Goal: Task Accomplishment & Management: Manage account settings

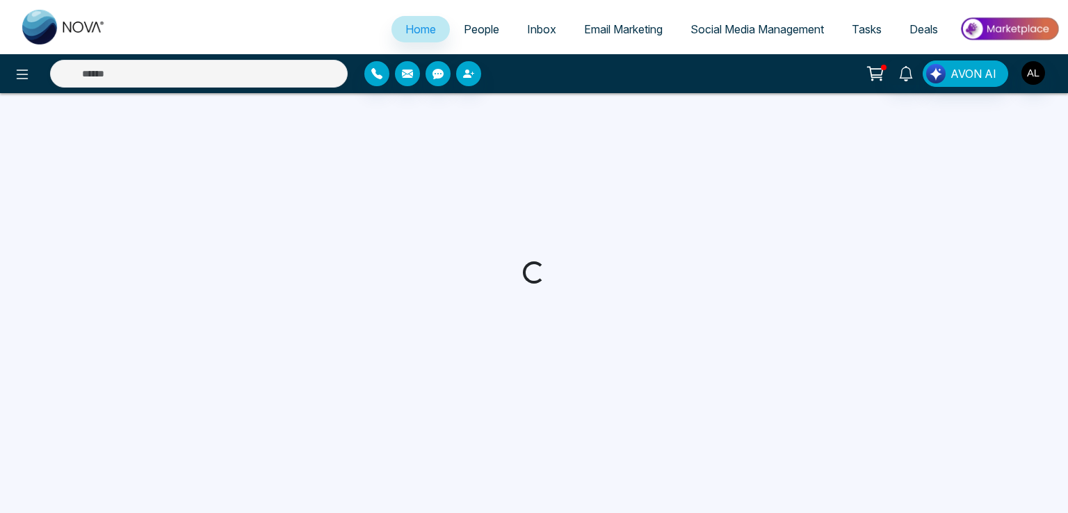
select select "*"
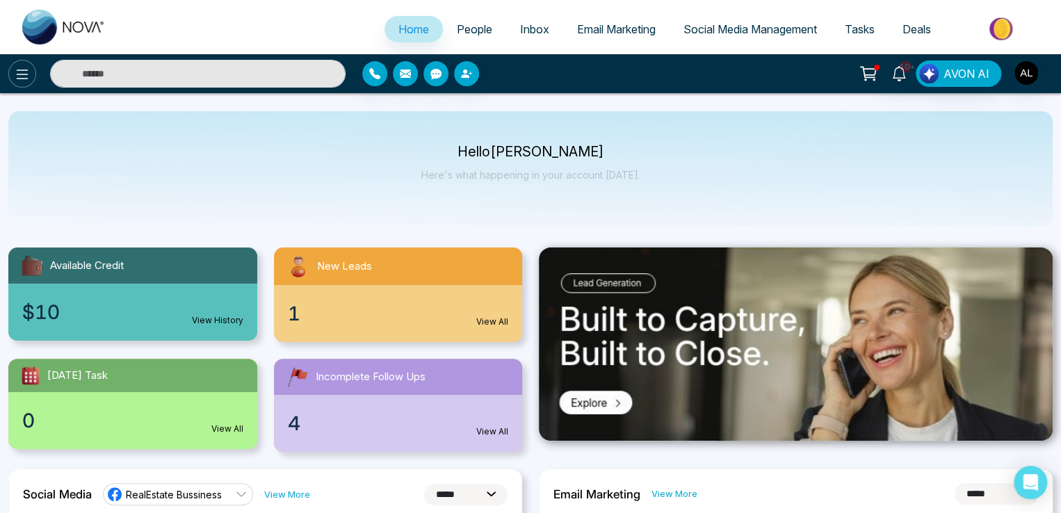
click at [16, 74] on icon at bounding box center [22, 74] width 17 height 17
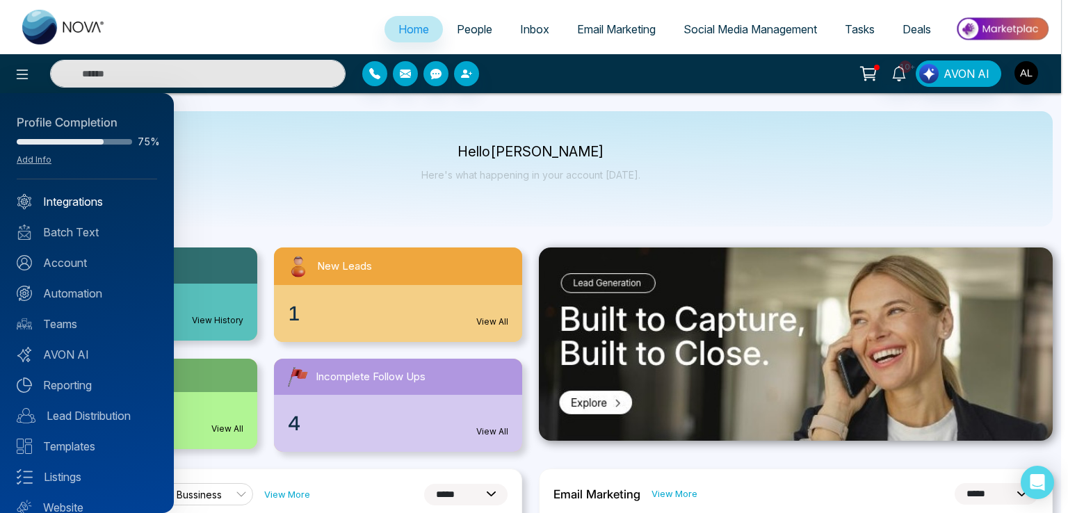
click at [76, 201] on link "Integrations" at bounding box center [87, 201] width 141 height 17
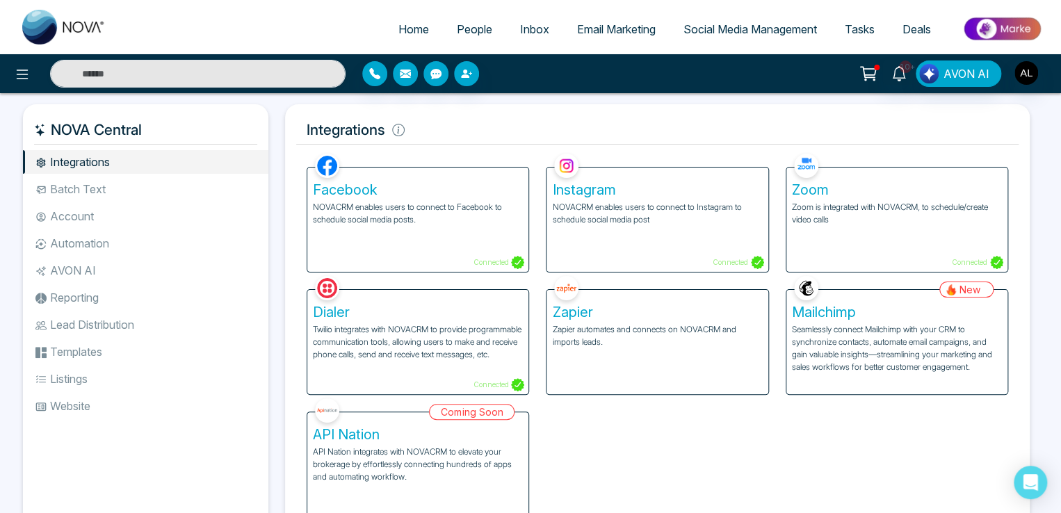
click at [889, 197] on h5 "Zoom" at bounding box center [897, 190] width 210 height 17
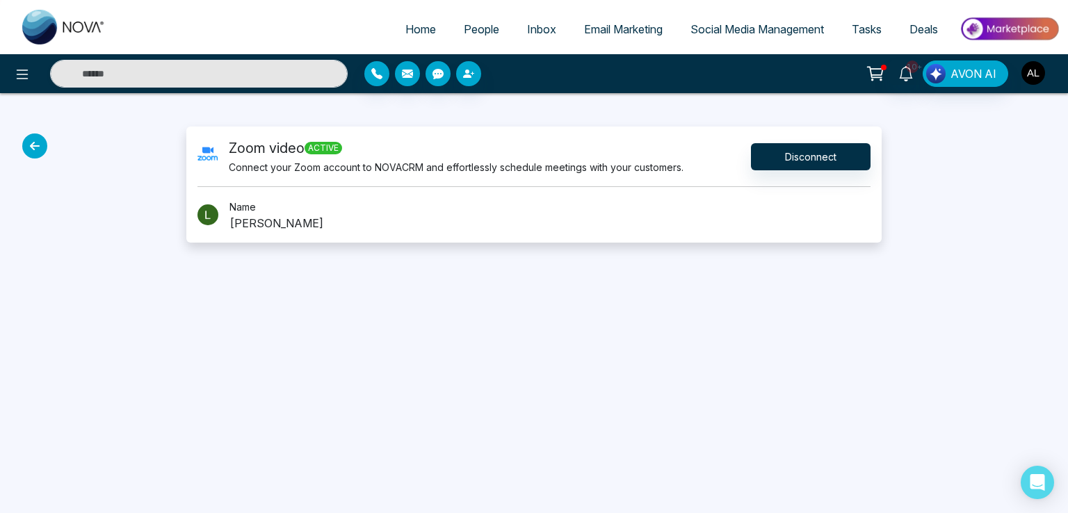
click at [1032, 79] on img "button" at bounding box center [1034, 73] width 24 height 24
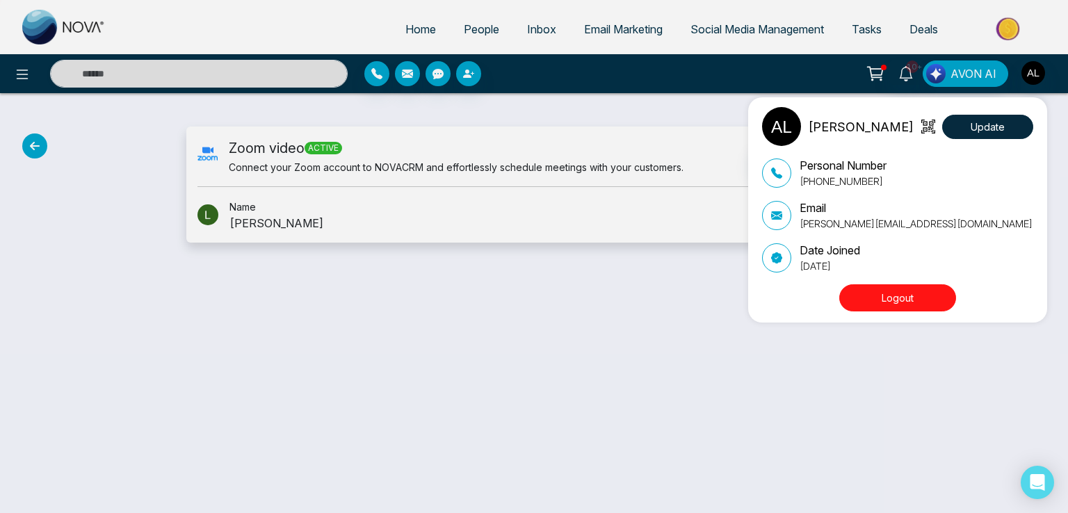
click at [233, 26] on div "ADMIN lokesh Update Personal Number +918421020309 Email lokesh@mmnovatech.com D…" at bounding box center [534, 256] width 1068 height 513
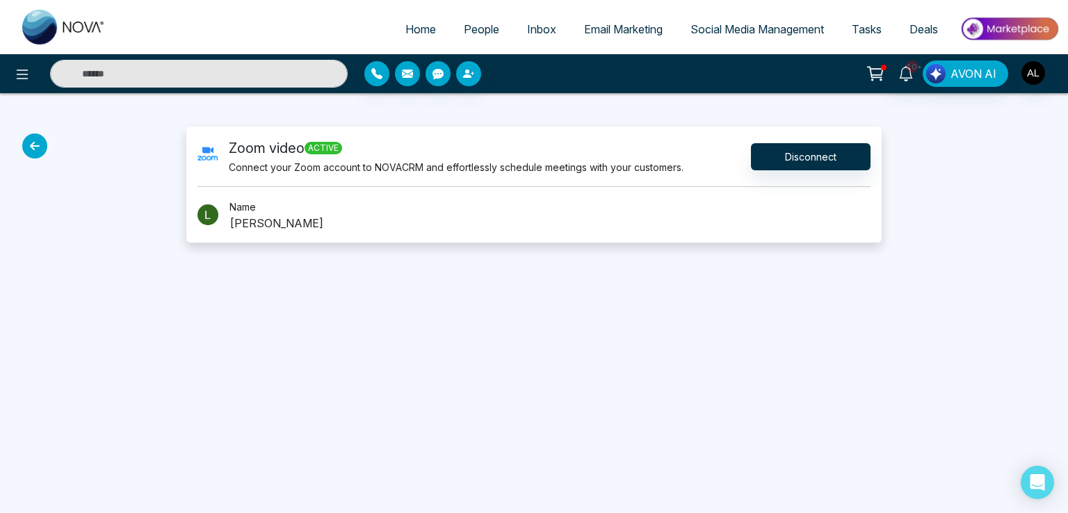
click at [868, 26] on span "Tasks" at bounding box center [867, 29] width 30 height 14
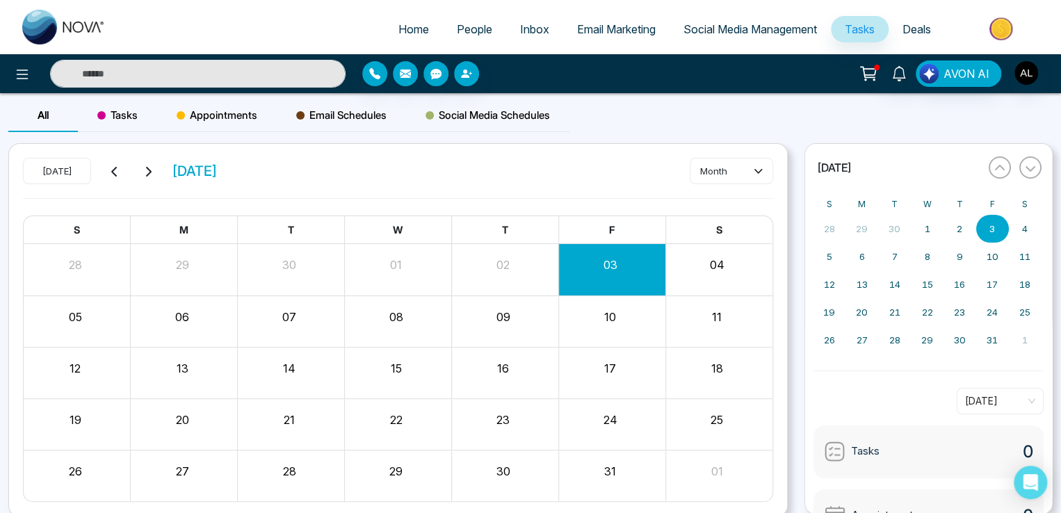
click at [223, 113] on span "Appointments" at bounding box center [217, 115] width 81 height 17
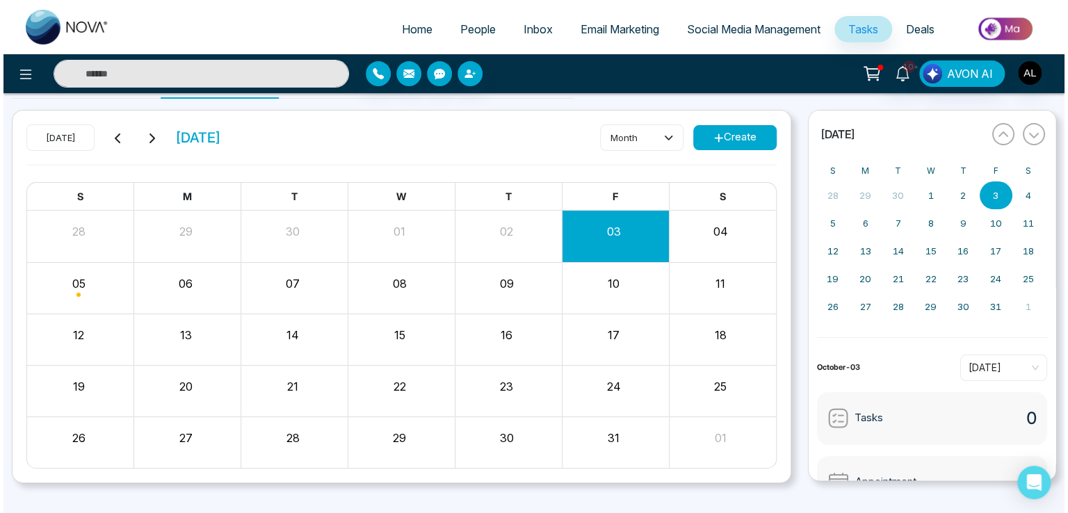
scroll to position [53, 0]
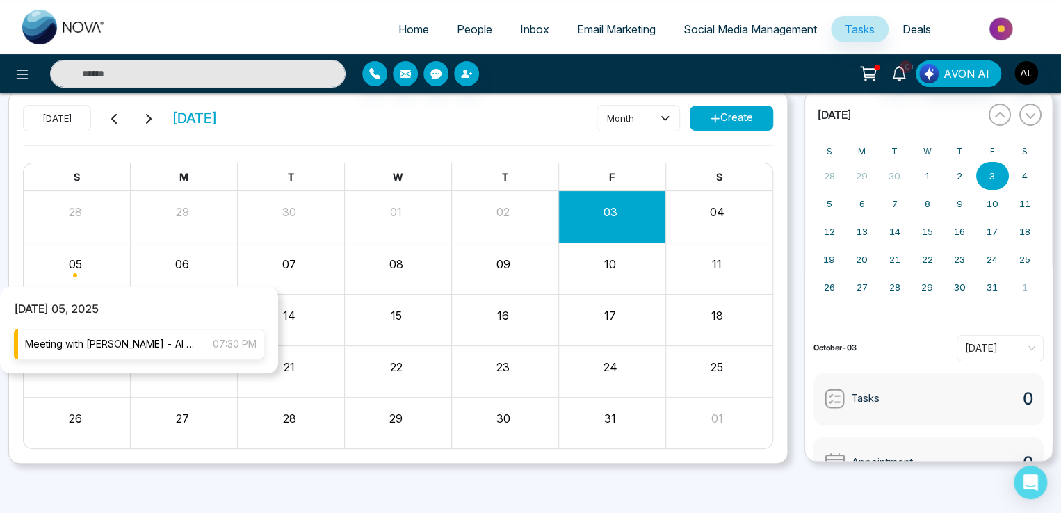
click at [135, 340] on span "Meeting with [PERSON_NAME] - AI Campaign" at bounding box center [112, 344] width 174 height 15
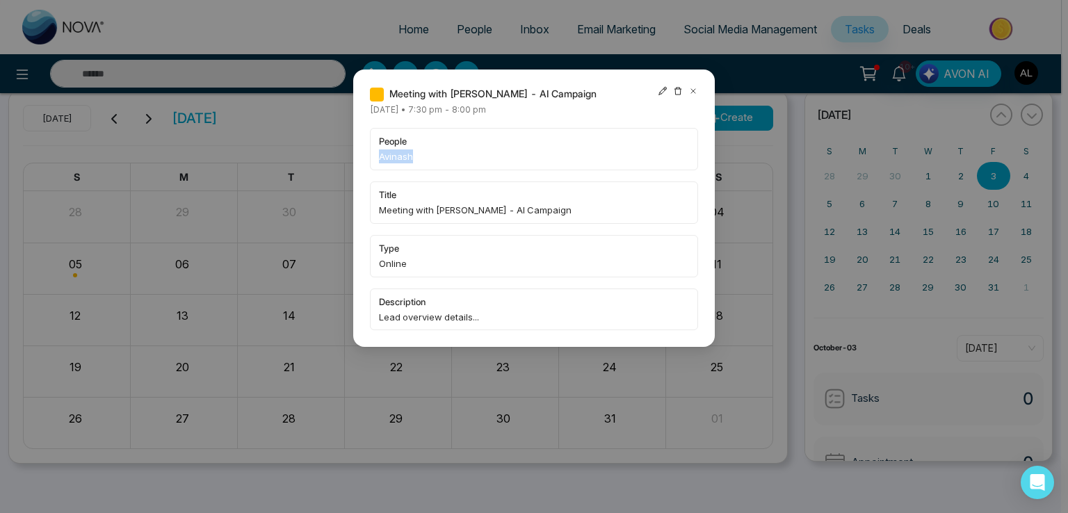
drag, startPoint x: 380, startPoint y: 159, endPoint x: 416, endPoint y: 159, distance: 35.5
click at [416, 159] on span "Avinash" at bounding box center [534, 157] width 310 height 14
click at [327, 25] on div "Meeting with John Doe - AI Campaign Sunday October-05-2025 • 7:30 pm - 8:00 pm …" at bounding box center [534, 256] width 1068 height 513
click at [659, 94] on icon at bounding box center [663, 91] width 8 height 8
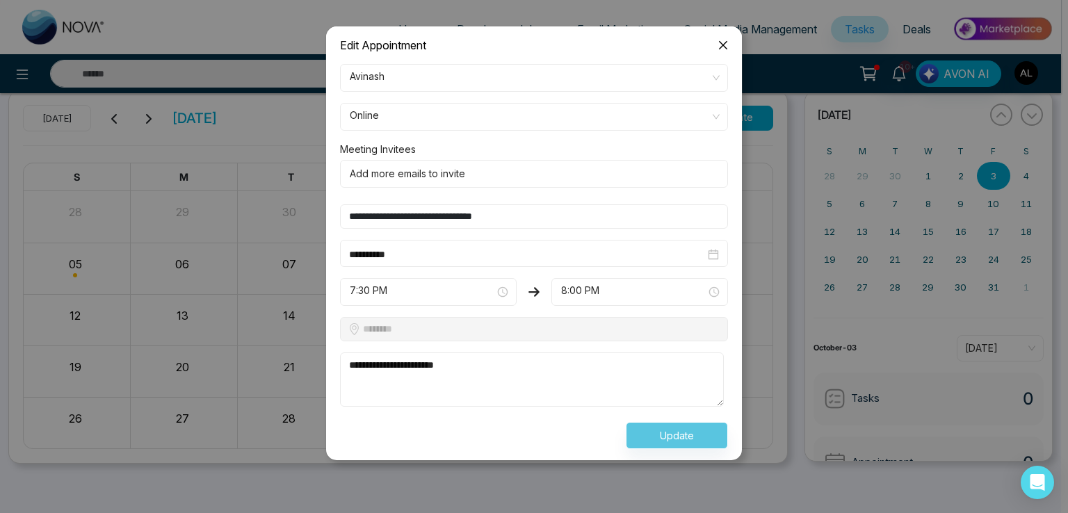
click at [721, 45] on icon "close" at bounding box center [723, 45] width 11 height 11
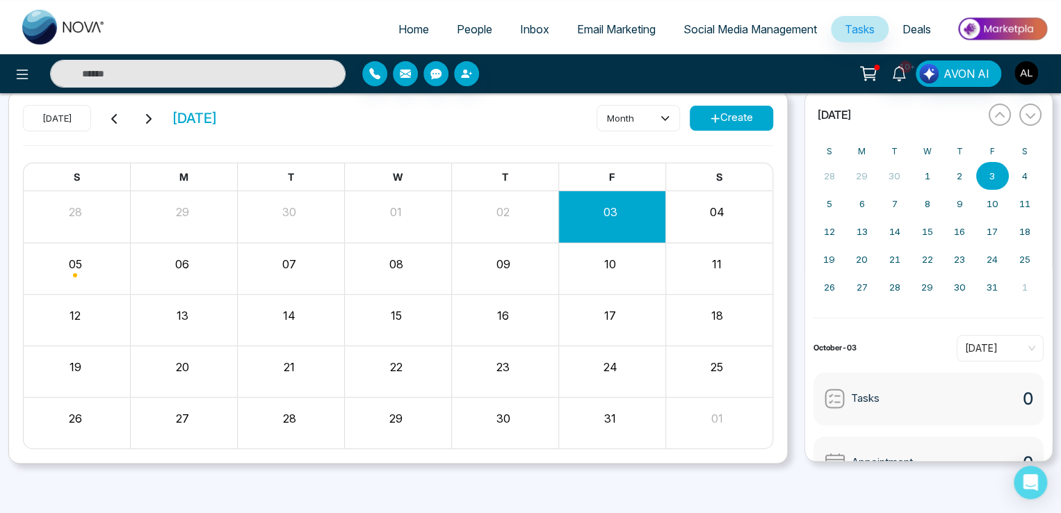
click at [189, 257] on div "06" at bounding box center [183, 262] width 104 height 21
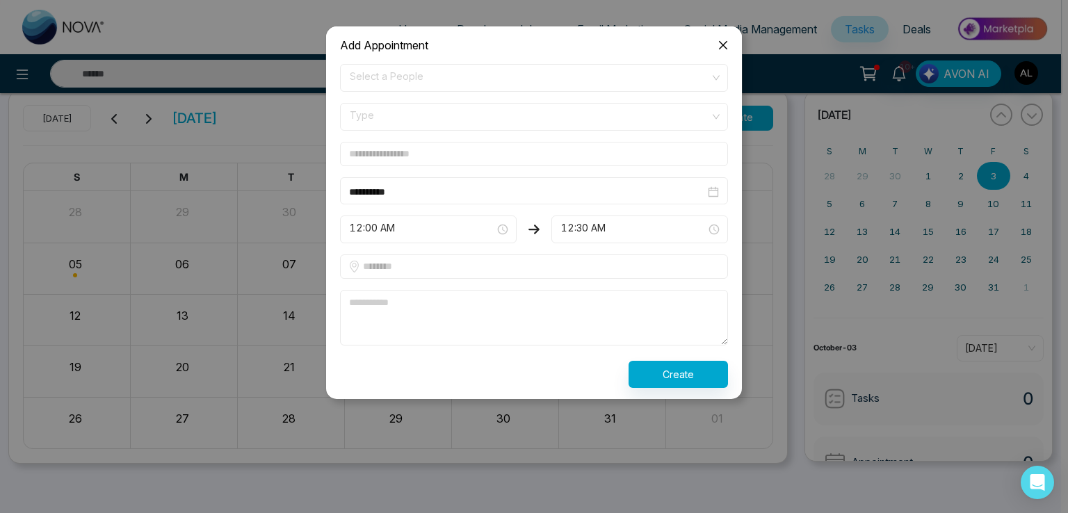
click at [392, 79] on span "Select a People" at bounding box center [534, 78] width 369 height 24
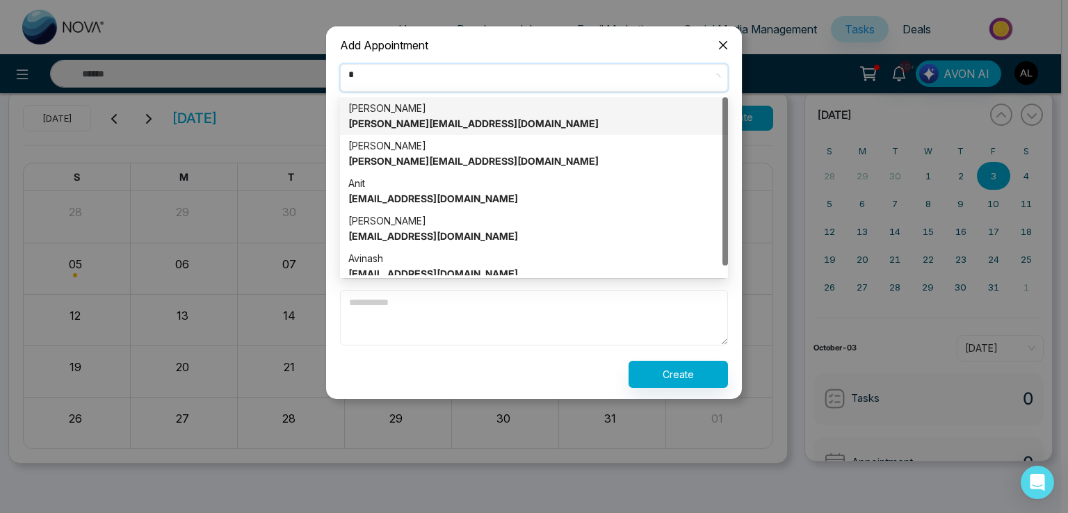
type input "**"
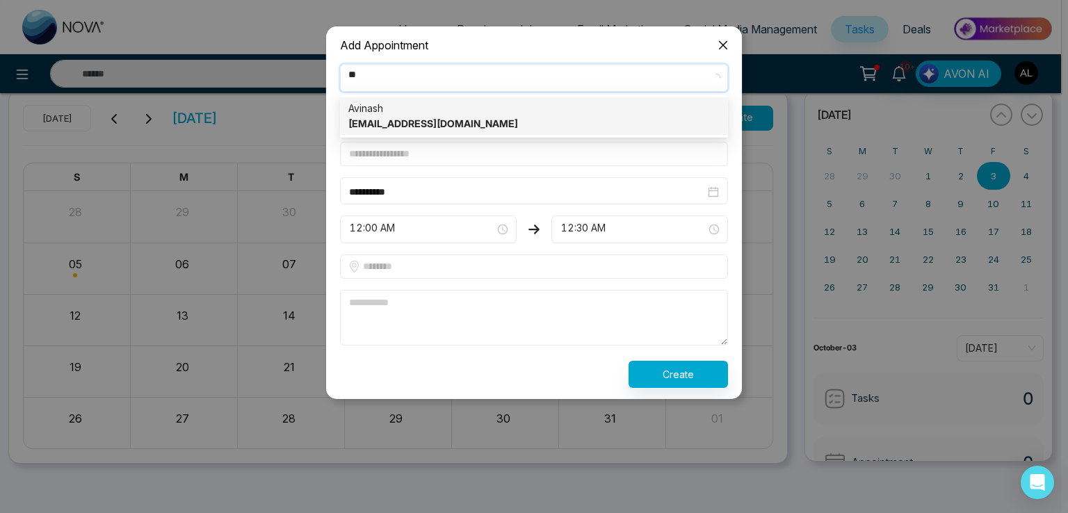
click at [403, 127] on strong "Avinash@mmnovatech.com" at bounding box center [433, 124] width 170 height 12
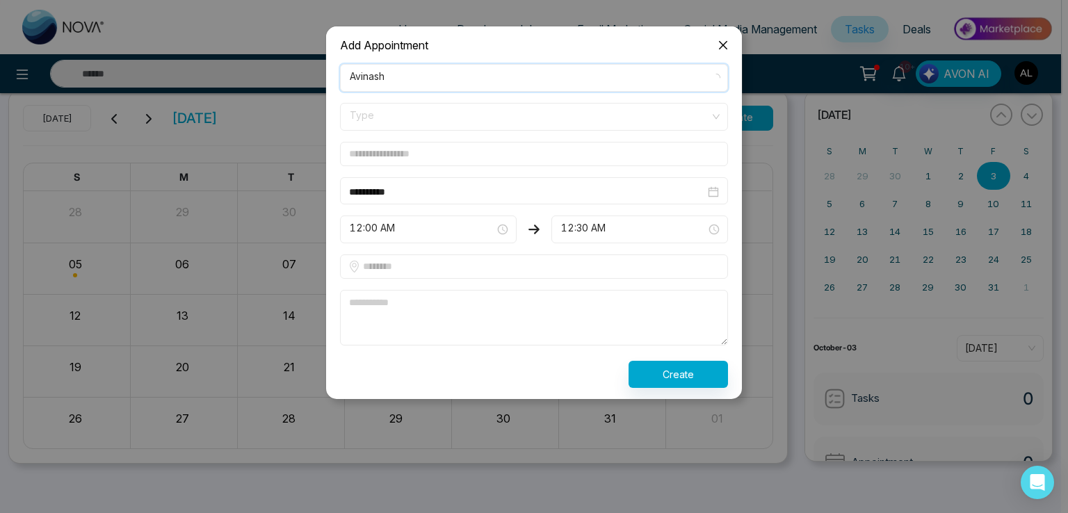
click at [379, 120] on span "Type" at bounding box center [534, 117] width 369 height 24
click at [374, 170] on div "Online" at bounding box center [533, 169] width 371 height 15
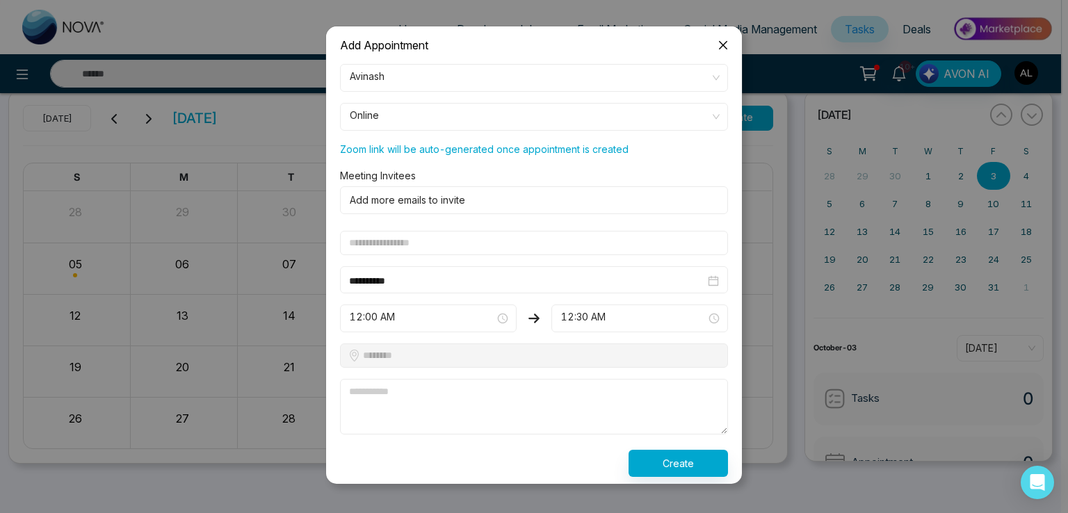
click at [375, 239] on input "text" at bounding box center [534, 243] width 388 height 24
type input "**********"
click at [378, 300] on form "**********" at bounding box center [534, 270] width 405 height 413
click at [390, 315] on span "12:00 AM" at bounding box center [428, 319] width 157 height 24
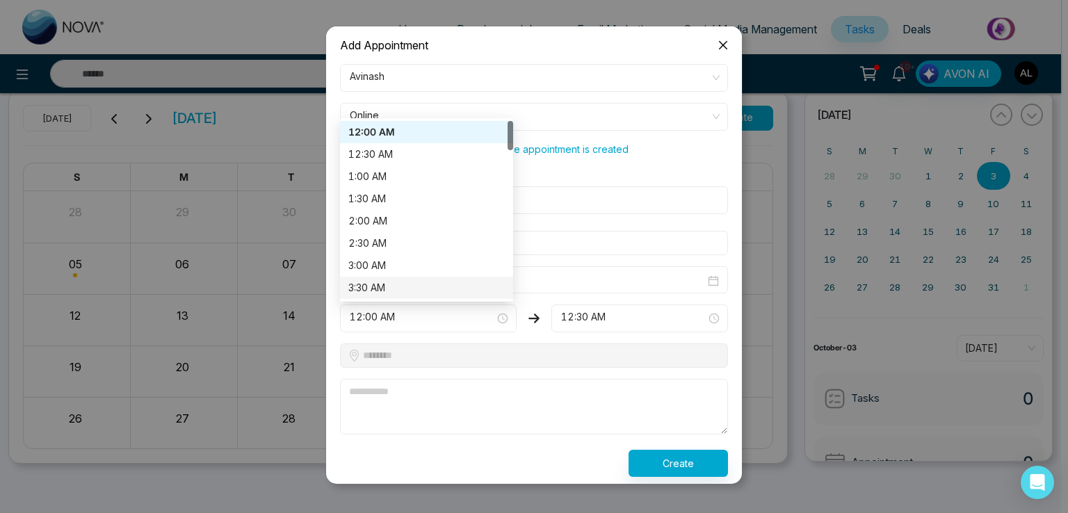
click at [595, 253] on input "**********" at bounding box center [534, 243] width 388 height 24
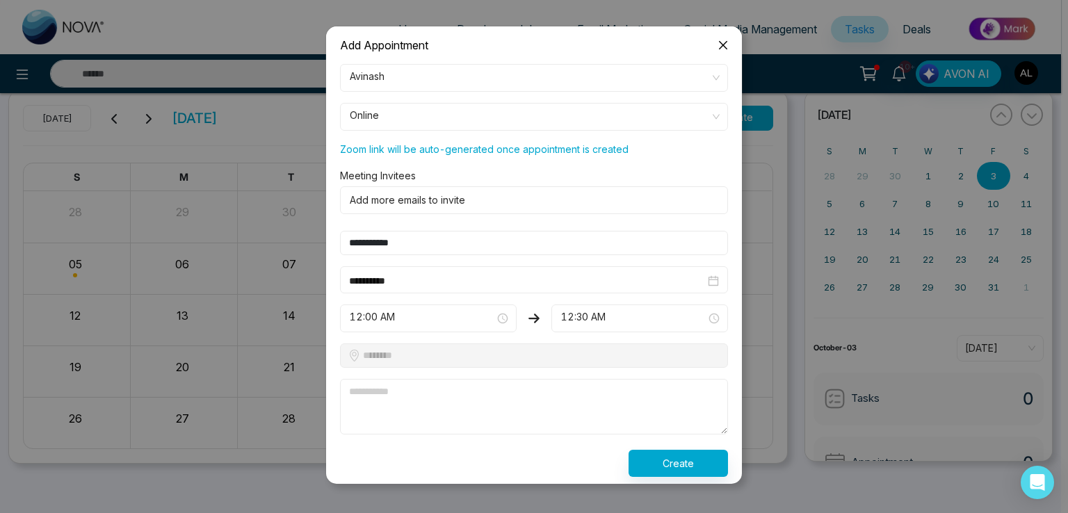
click at [364, 281] on input "**********" at bounding box center [527, 280] width 356 height 15
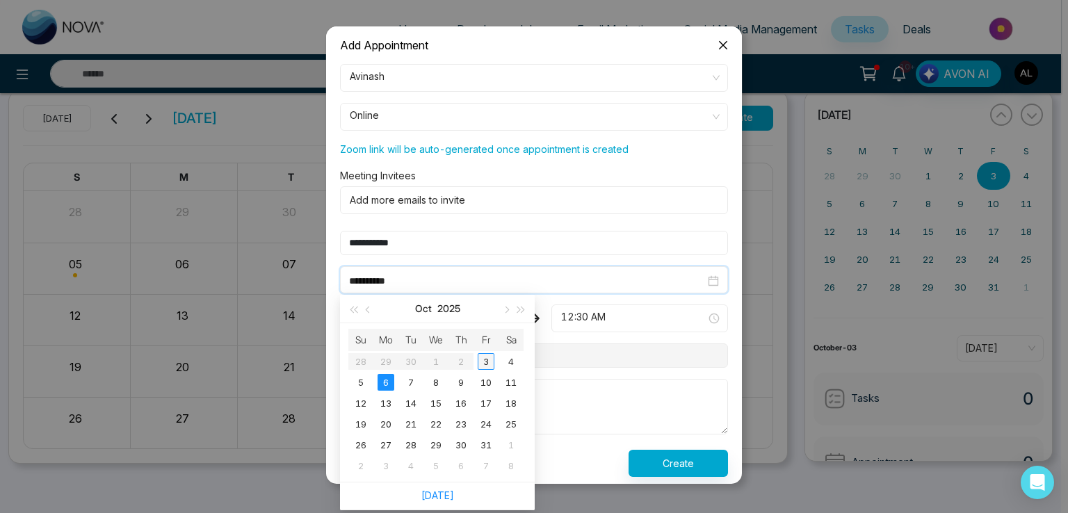
type input "**********"
click at [487, 364] on div "3" at bounding box center [486, 361] width 17 height 17
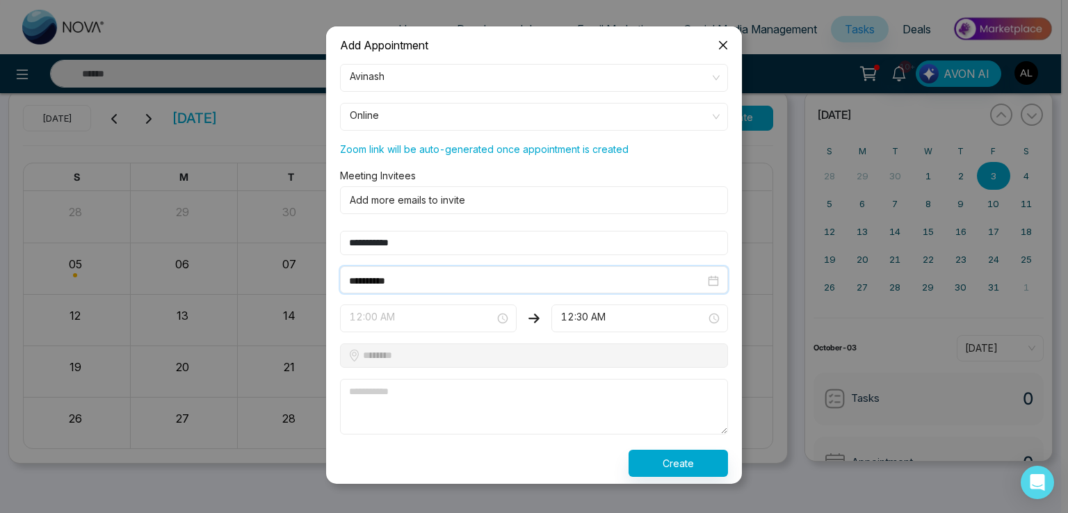
click at [383, 318] on span "12:00 AM" at bounding box center [428, 319] width 157 height 24
click at [383, 347] on div "11:30 PM" at bounding box center [426, 349] width 157 height 15
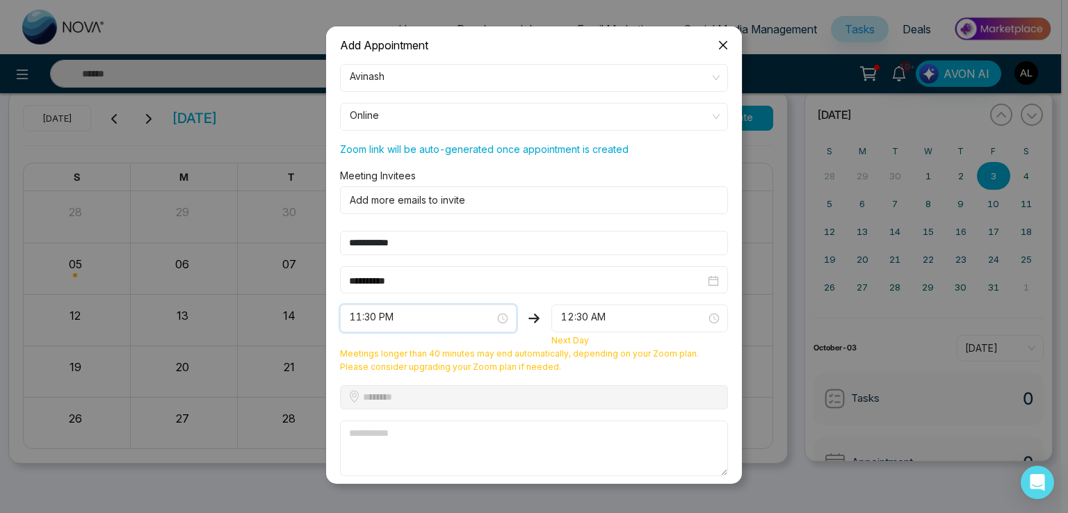
click at [576, 316] on span "12:30 AM" at bounding box center [639, 319] width 157 height 24
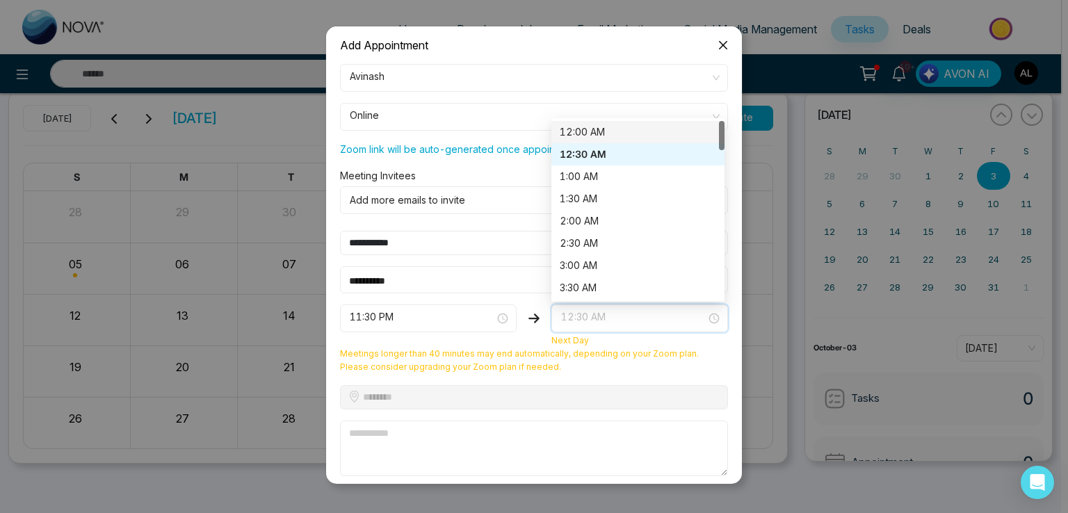
click at [582, 128] on div "12:00 AM" at bounding box center [638, 132] width 157 height 15
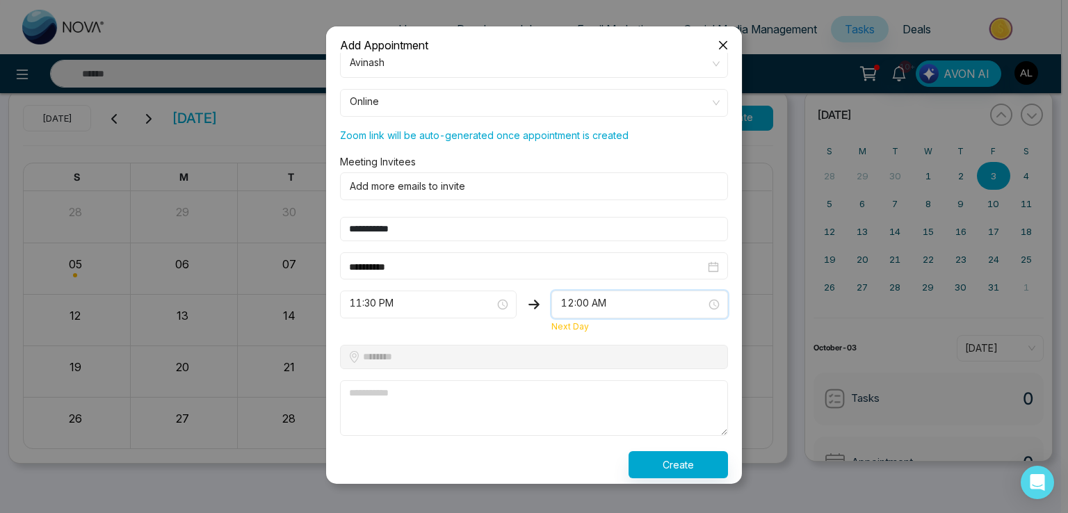
scroll to position [17, 0]
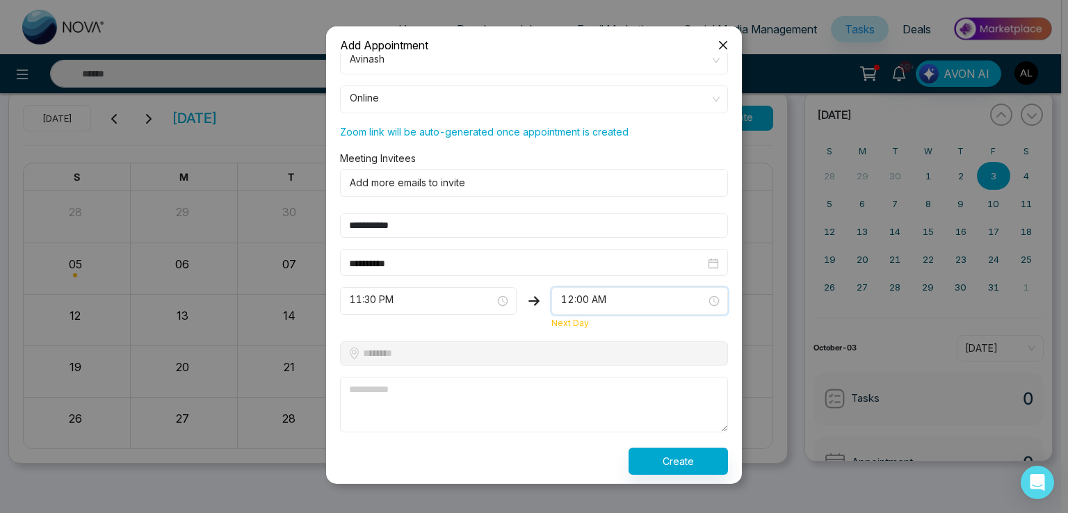
click at [383, 390] on textarea at bounding box center [534, 405] width 388 height 56
type textarea "**********"
click at [684, 457] on button "Create" at bounding box center [678, 461] width 99 height 27
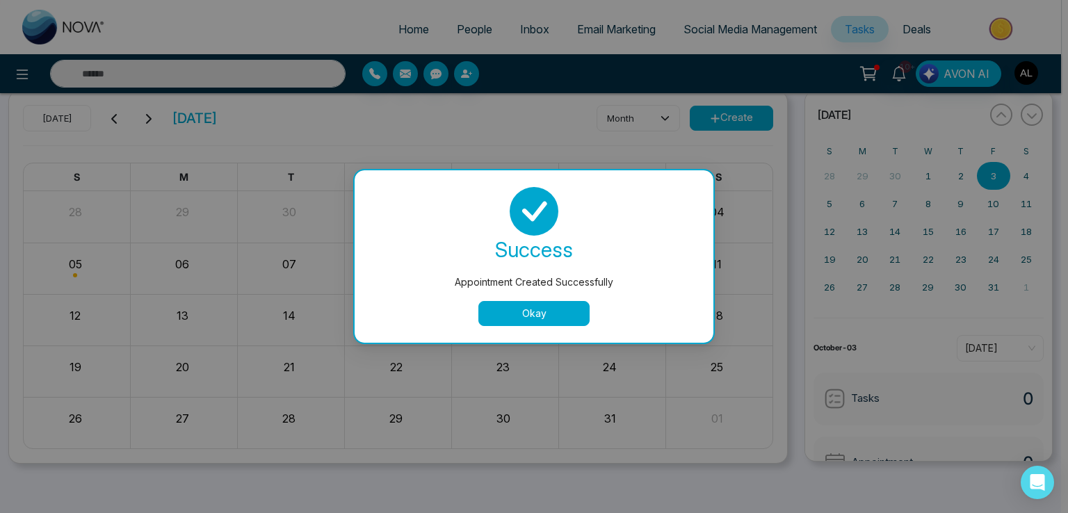
click at [529, 318] on button "Okay" at bounding box center [534, 313] width 111 height 25
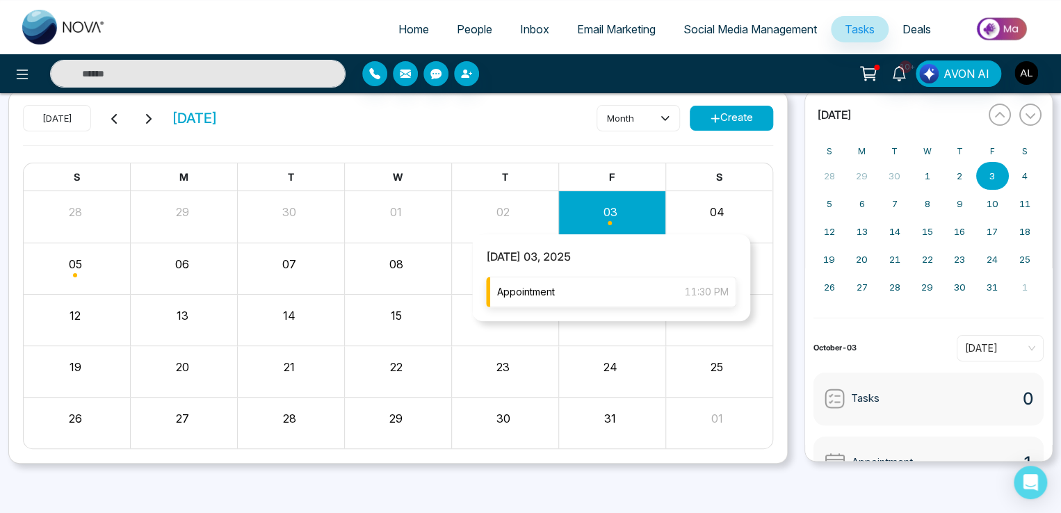
click at [547, 291] on span "Appointment" at bounding box center [526, 291] width 58 height 15
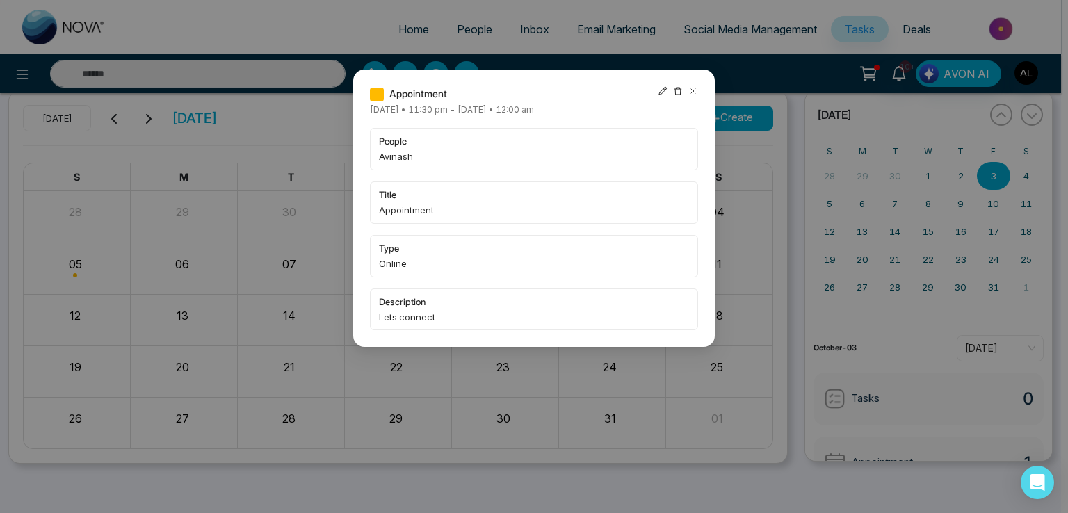
click at [236, 20] on div "Appointment Friday October-03-2025 • 11:30 pm - Saturday October-04-2025 • 12:0…" at bounding box center [534, 256] width 1068 height 513
click at [694, 93] on icon at bounding box center [693, 91] width 4 height 4
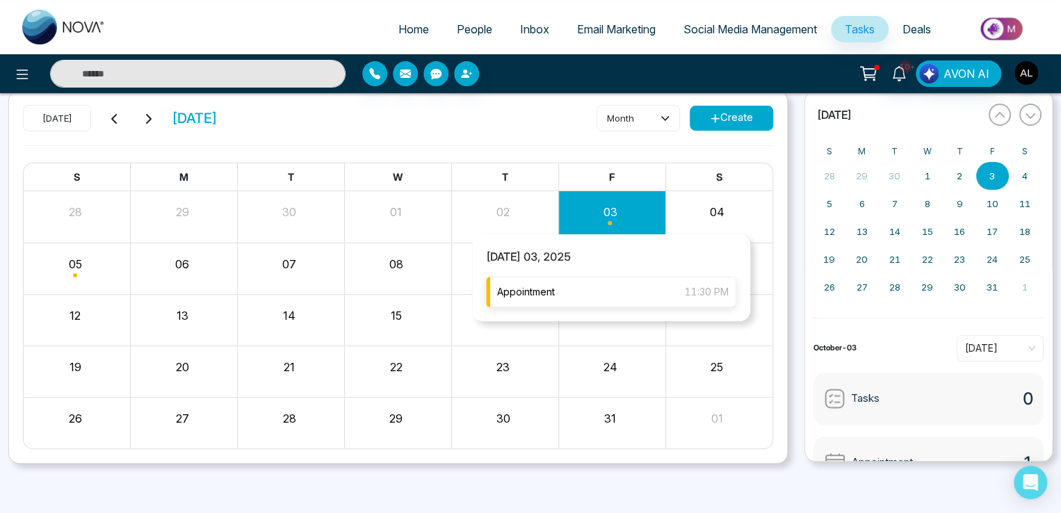
click at [590, 291] on div "Appointment 11:30 PM" at bounding box center [611, 292] width 250 height 31
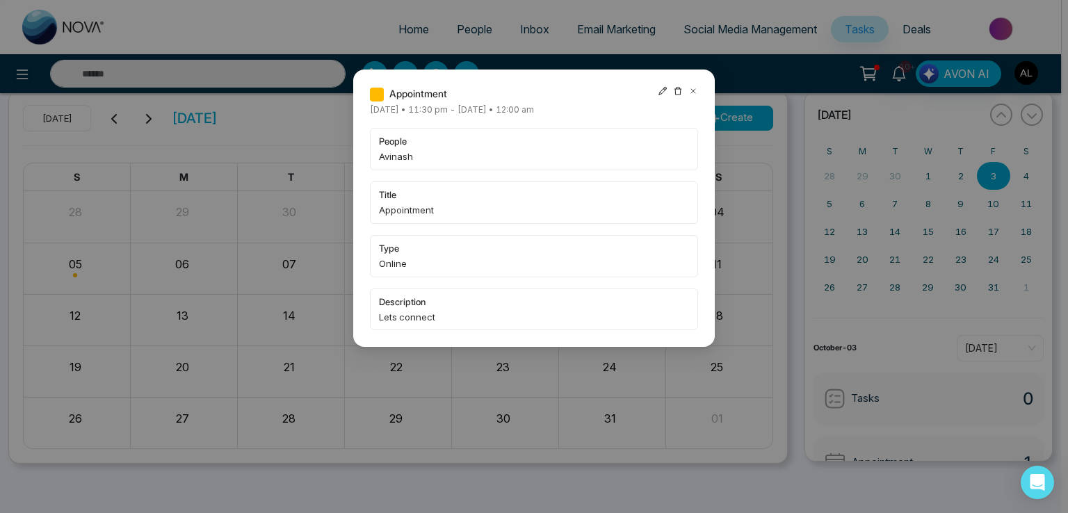
click at [242, 25] on div "Appointment Friday October-03-2025 • 11:30 pm - Saturday October-04-2025 • 12:0…" at bounding box center [534, 256] width 1068 height 513
click at [224, 24] on div "Appointment Friday October-03-2025 • 11:30 pm - Saturday October-04-2025 • 12:0…" at bounding box center [534, 256] width 1068 height 513
click at [693, 93] on icon at bounding box center [694, 91] width 10 height 10
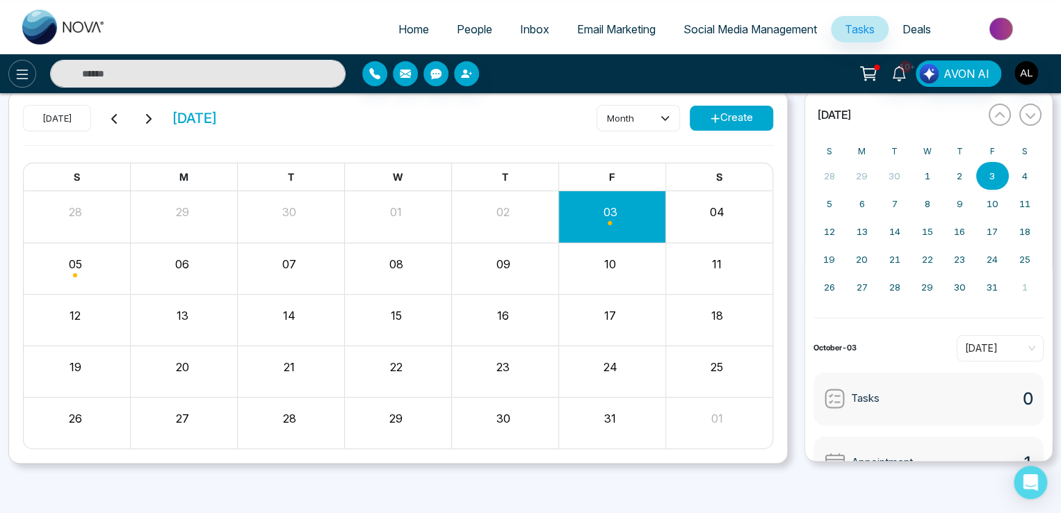
click at [29, 76] on icon at bounding box center [22, 74] width 17 height 17
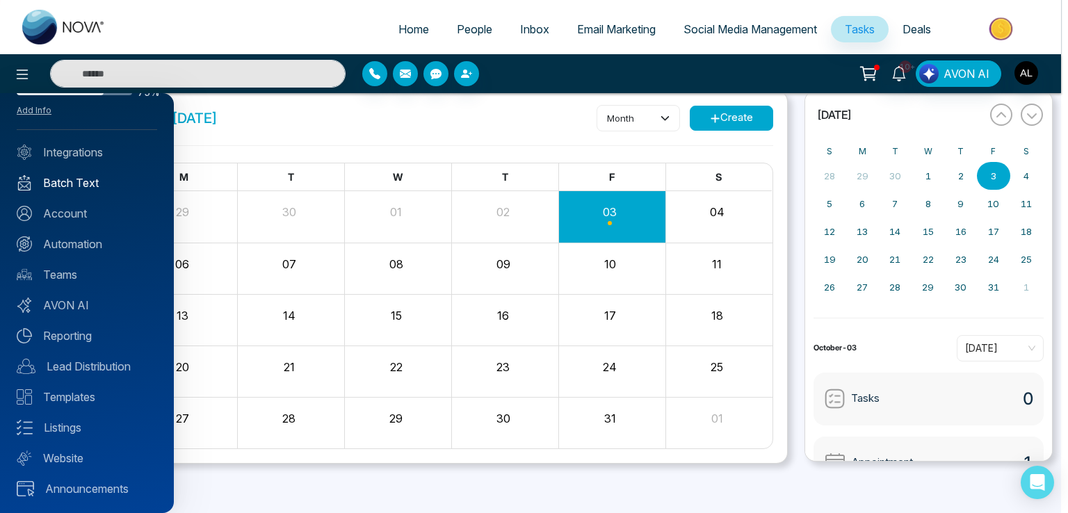
scroll to position [0, 0]
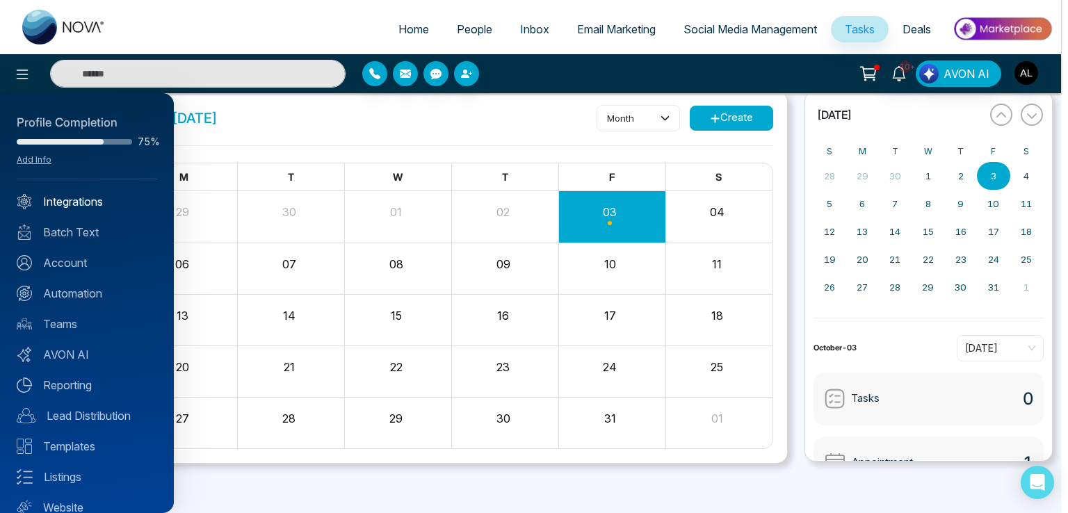
click at [78, 202] on link "Integrations" at bounding box center [87, 201] width 141 height 17
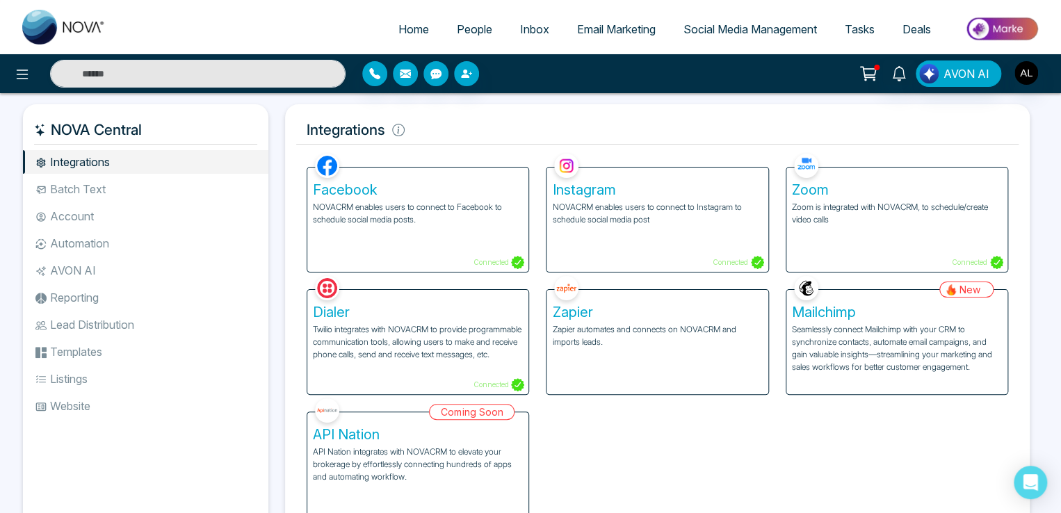
click at [845, 211] on p "Zoom is integrated with NOVACRM, to schedule/create video calls" at bounding box center [897, 213] width 210 height 25
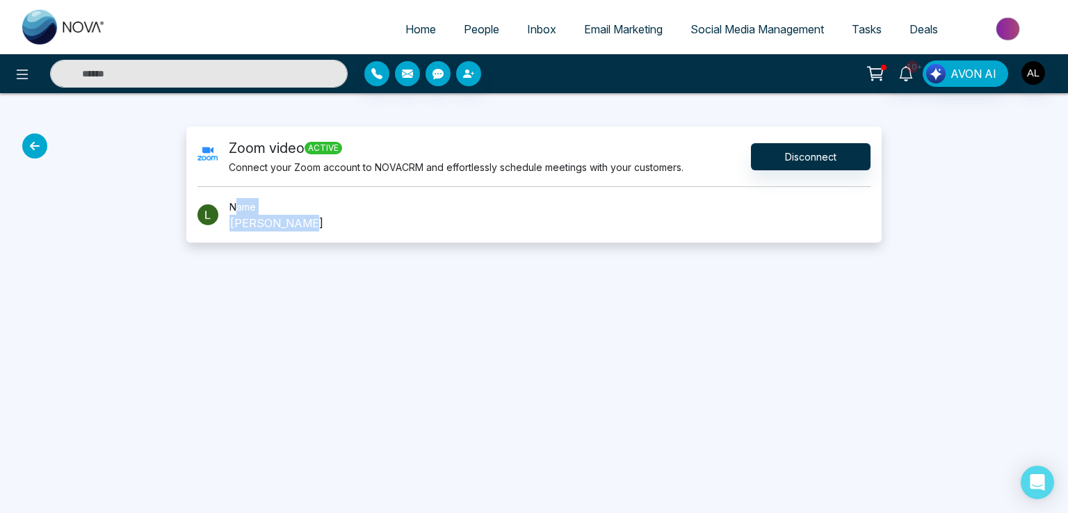
drag, startPoint x: 234, startPoint y: 207, endPoint x: 306, endPoint y: 220, distance: 73.5
click at [306, 220] on div "Name Lokesh Joshi" at bounding box center [534, 214] width 673 height 33
click at [248, 264] on div "Home People Inbox Email Marketing Social Media Management Tasks Deals 10+ AVON …" at bounding box center [534, 256] width 1068 height 513
drag, startPoint x: 236, startPoint y: 226, endPoint x: 274, endPoint y: 224, distance: 38.3
click at [274, 224] on p "Lokesh Joshi" at bounding box center [277, 223] width 94 height 17
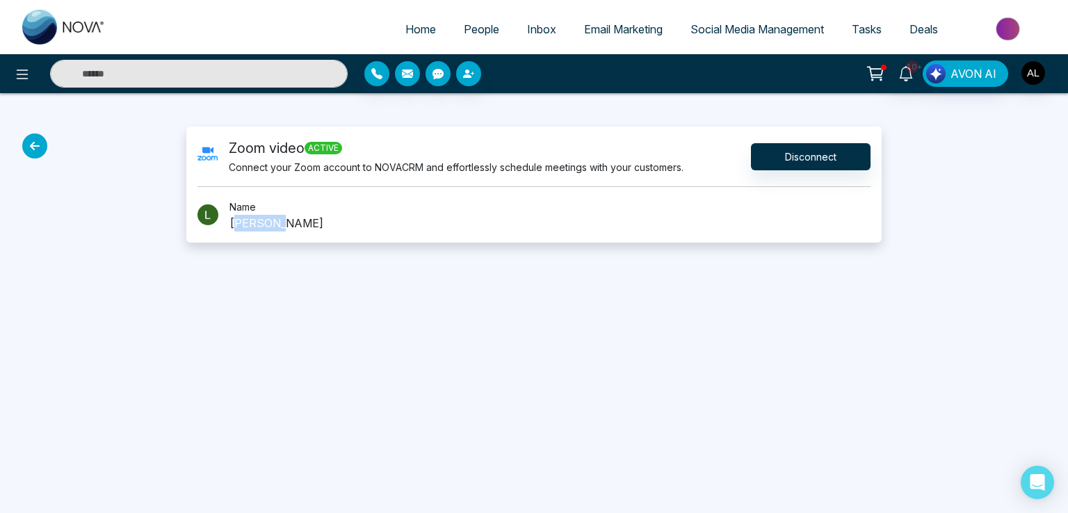
click at [252, 235] on div "Zoom video active Connect your Zoom account to NOVACRM and effortlessly schedul…" at bounding box center [534, 185] width 696 height 116
drag, startPoint x: 232, startPoint y: 207, endPoint x: 309, endPoint y: 220, distance: 78.5
click at [309, 220] on div "Name Lokesh Joshi" at bounding box center [534, 214] width 673 height 33
click at [784, 164] on button "Disconnect" at bounding box center [811, 156] width 120 height 27
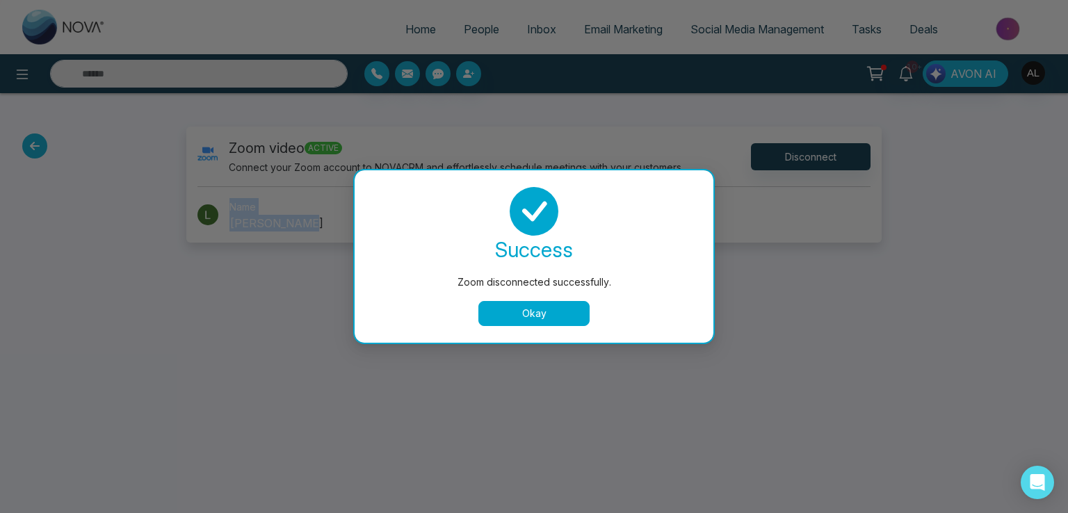
click at [510, 321] on button "Okay" at bounding box center [534, 313] width 111 height 25
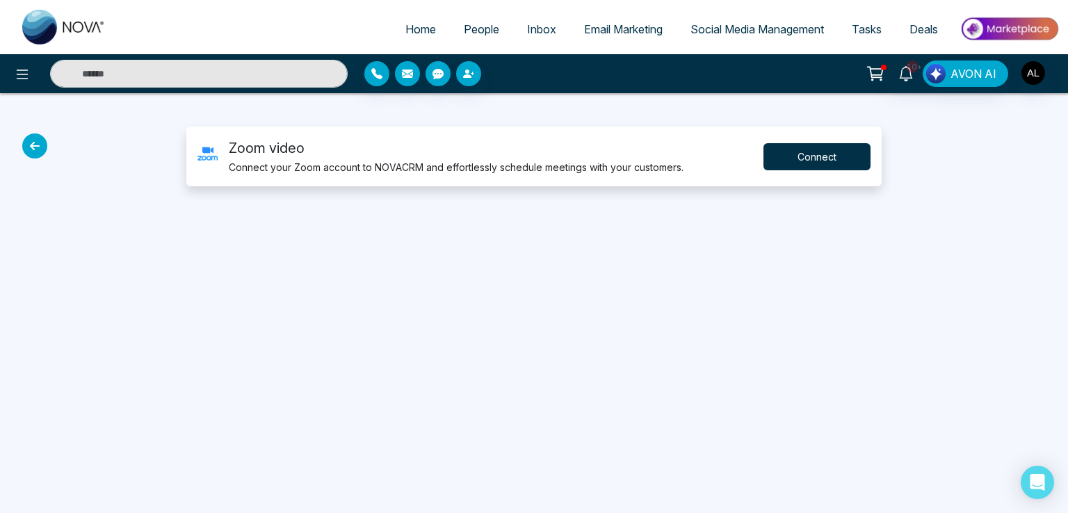
click at [809, 151] on button "Connect" at bounding box center [817, 156] width 107 height 27
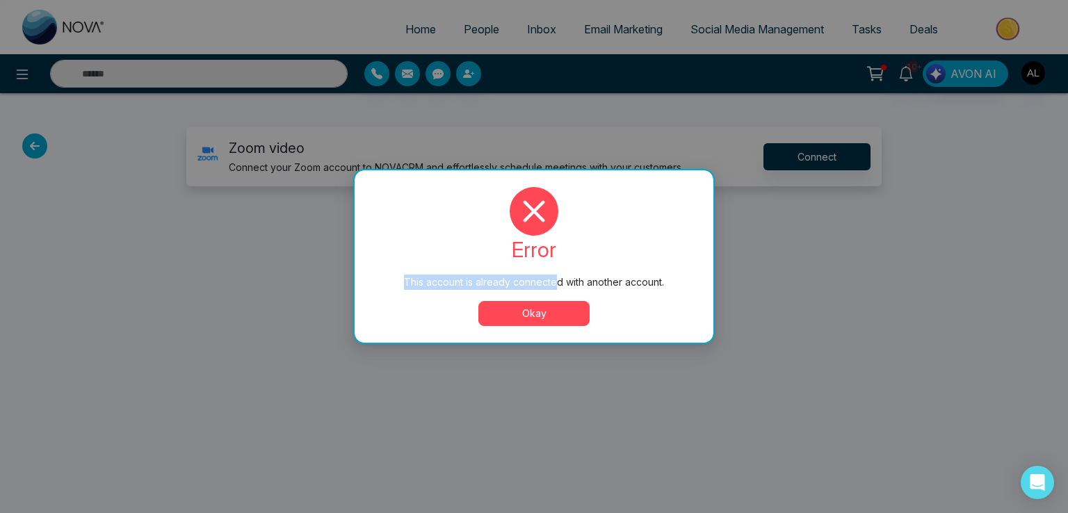
drag, startPoint x: 403, startPoint y: 281, endPoint x: 556, endPoint y: 279, distance: 153.0
click at [556, 279] on div "This account is already connected with another account." at bounding box center [534, 282] width 303 height 15
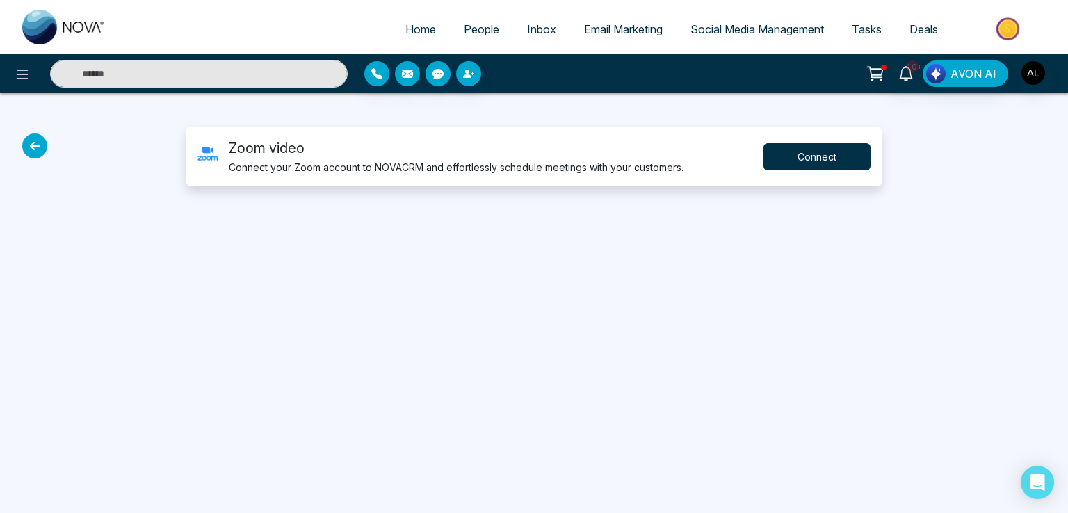
click at [816, 156] on button "Connect" at bounding box center [817, 156] width 107 height 27
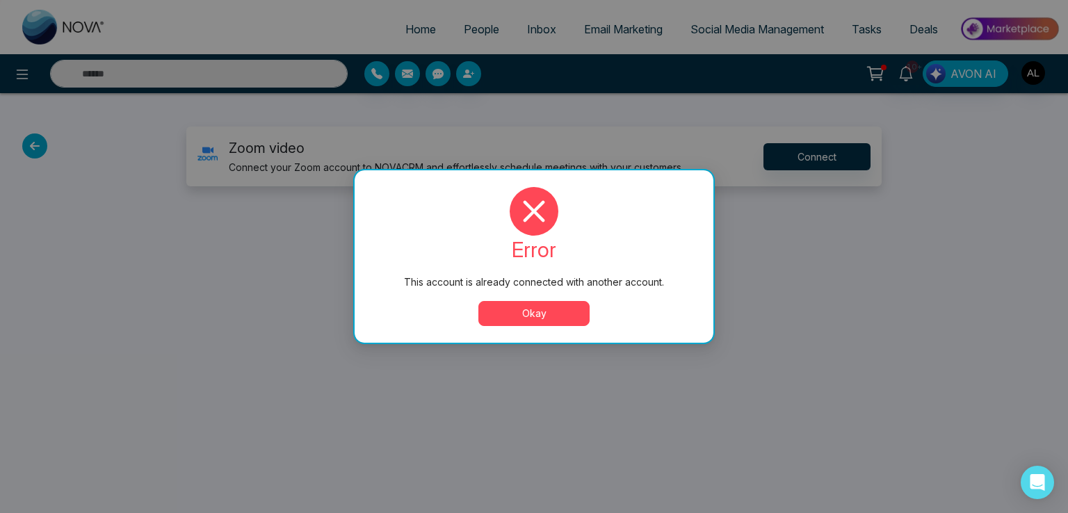
click at [530, 313] on button "Okay" at bounding box center [534, 313] width 111 height 25
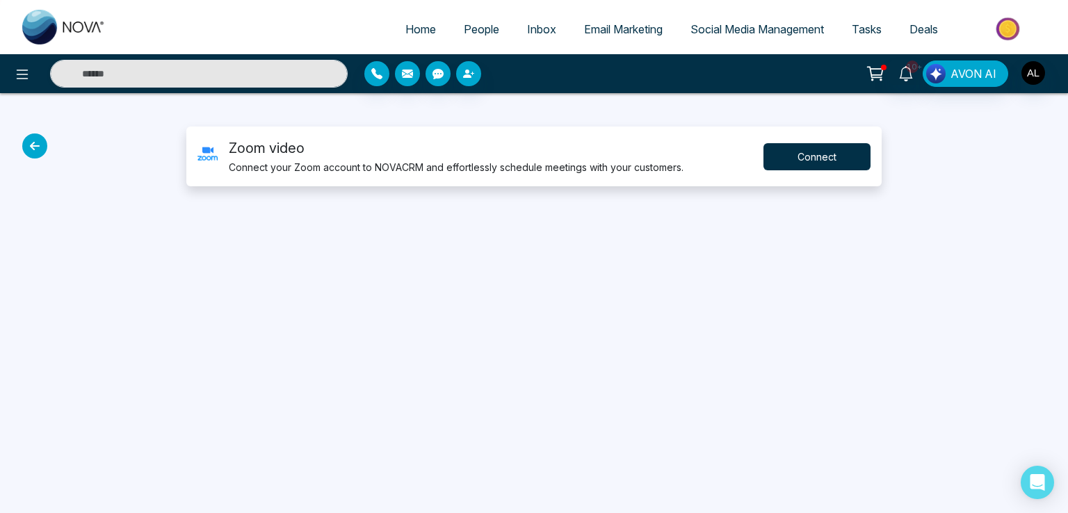
click at [803, 150] on button "Connect" at bounding box center [817, 156] width 107 height 27
click at [853, 23] on span "Tasks" at bounding box center [867, 29] width 30 height 14
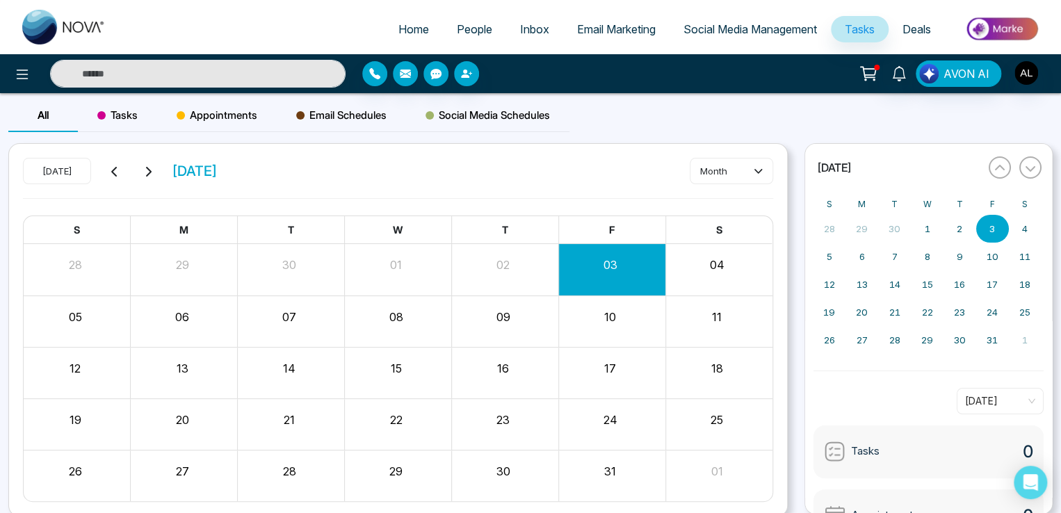
click at [244, 111] on span "Appointments" at bounding box center [217, 115] width 81 height 17
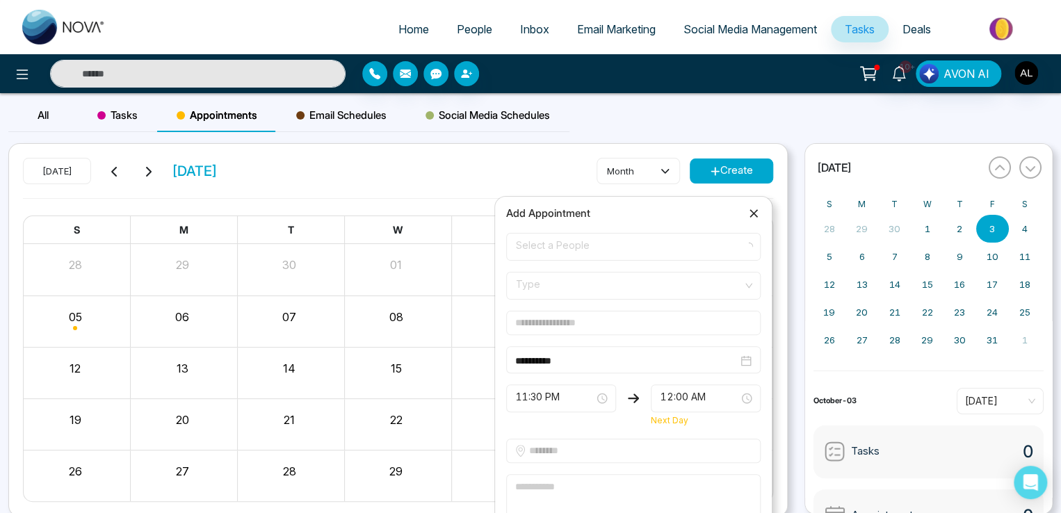
click at [554, 245] on span "Select a People" at bounding box center [633, 247] width 235 height 24
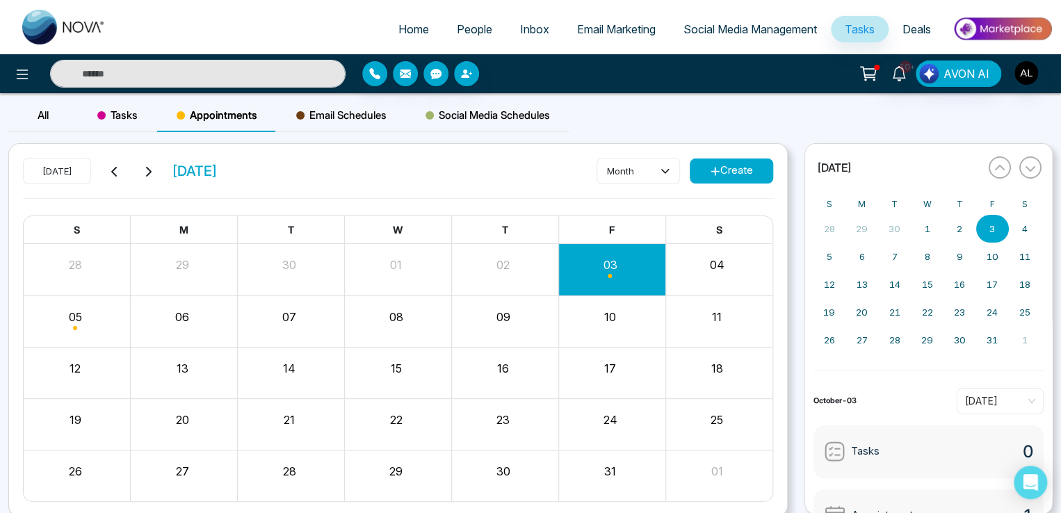
click at [717, 176] on icon at bounding box center [715, 171] width 10 height 10
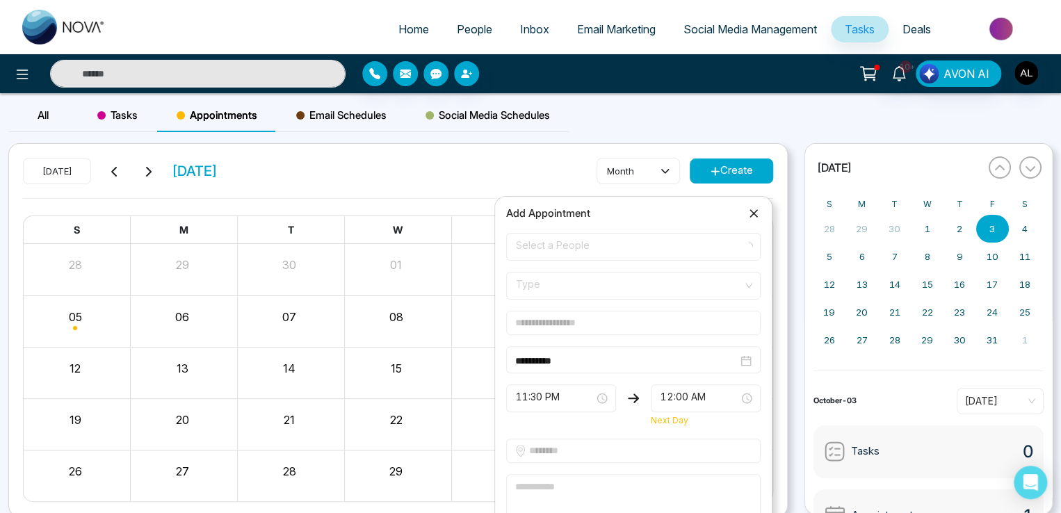
click at [551, 239] on span "Select a People" at bounding box center [633, 247] width 235 height 24
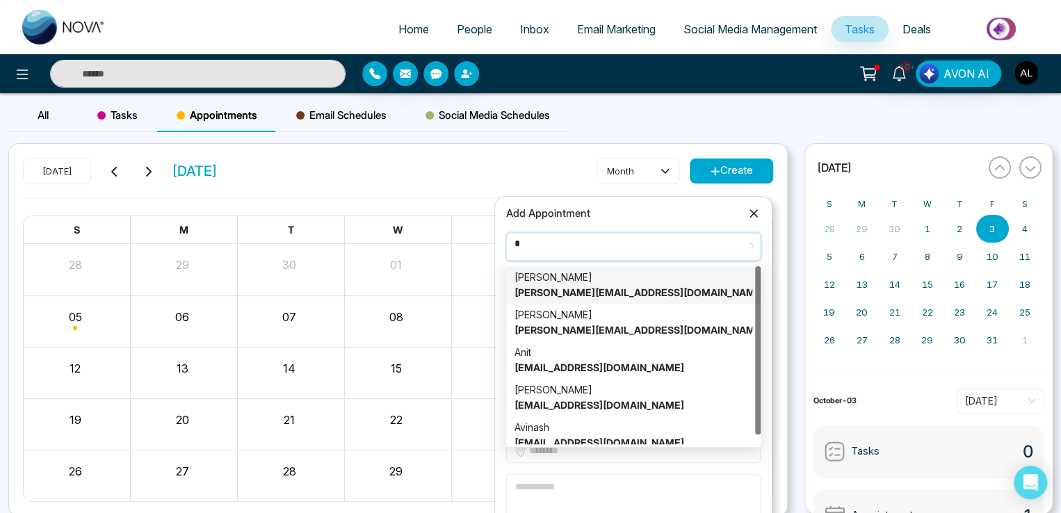
type input "**"
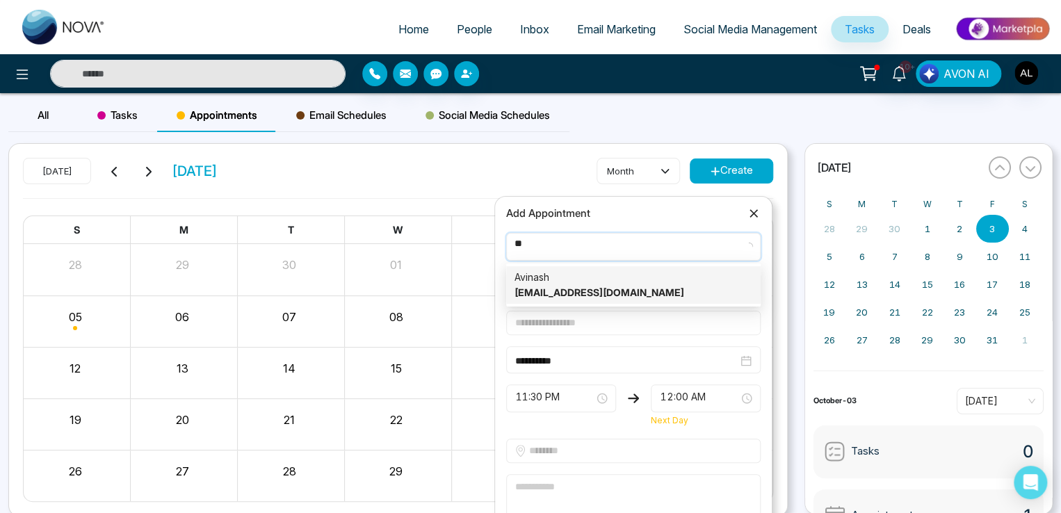
click at [570, 288] on strong "Avinash@mmnovatech.com" at bounding box center [600, 293] width 170 height 12
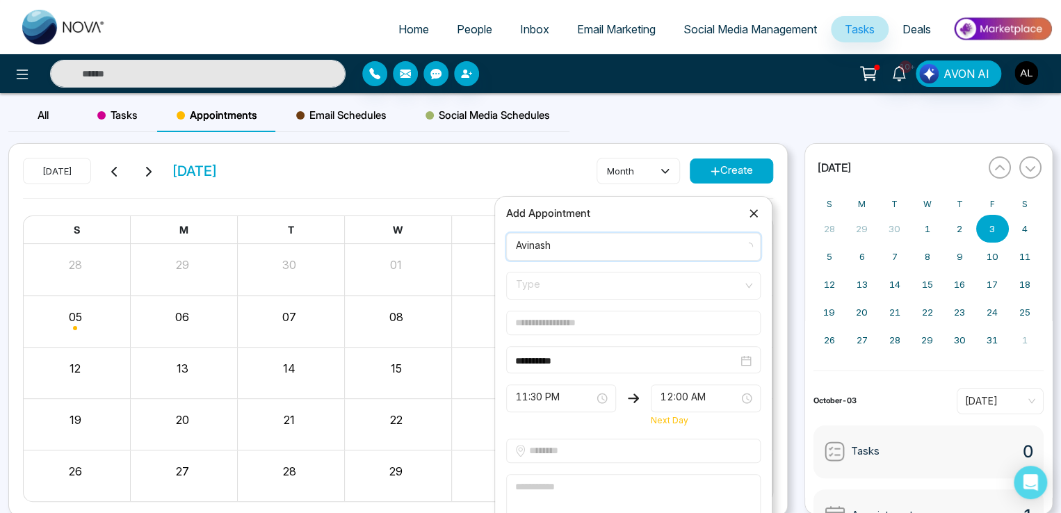
click at [541, 275] on span "Type" at bounding box center [633, 286] width 235 height 24
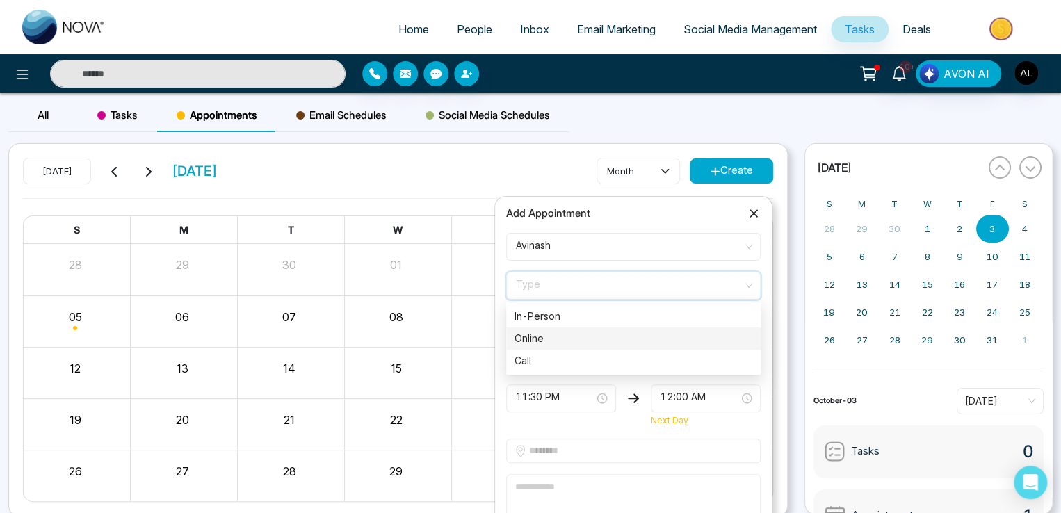
click at [540, 335] on div "Online" at bounding box center [634, 338] width 238 height 15
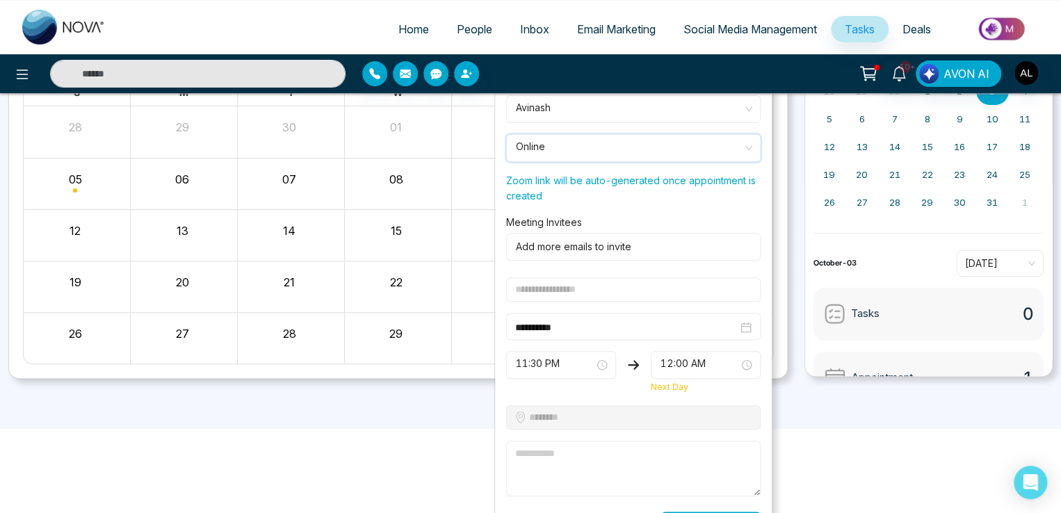
scroll to position [139, 0]
click at [568, 300] on form "**********" at bounding box center [633, 316] width 271 height 444
click at [566, 289] on input "text" at bounding box center [633, 288] width 255 height 24
type input "******"
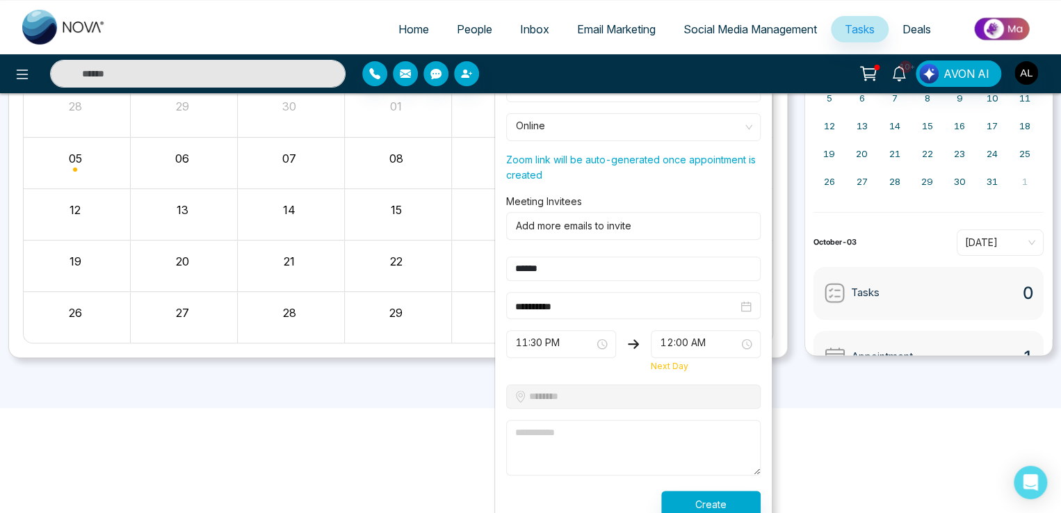
scroll to position [170, 0]
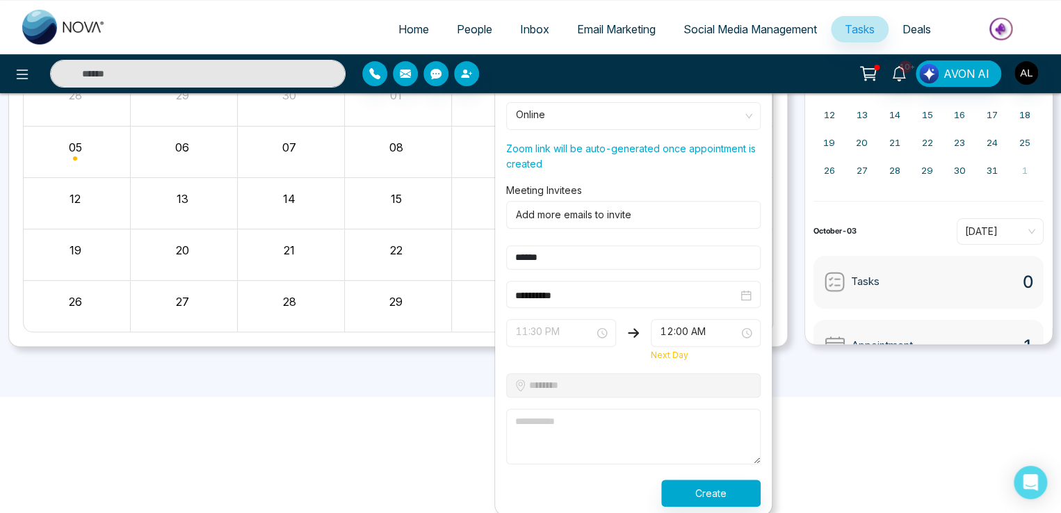
click at [561, 323] on span "11:30 PM" at bounding box center [561, 333] width 90 height 24
click at [548, 296] on input "**********" at bounding box center [626, 295] width 223 height 15
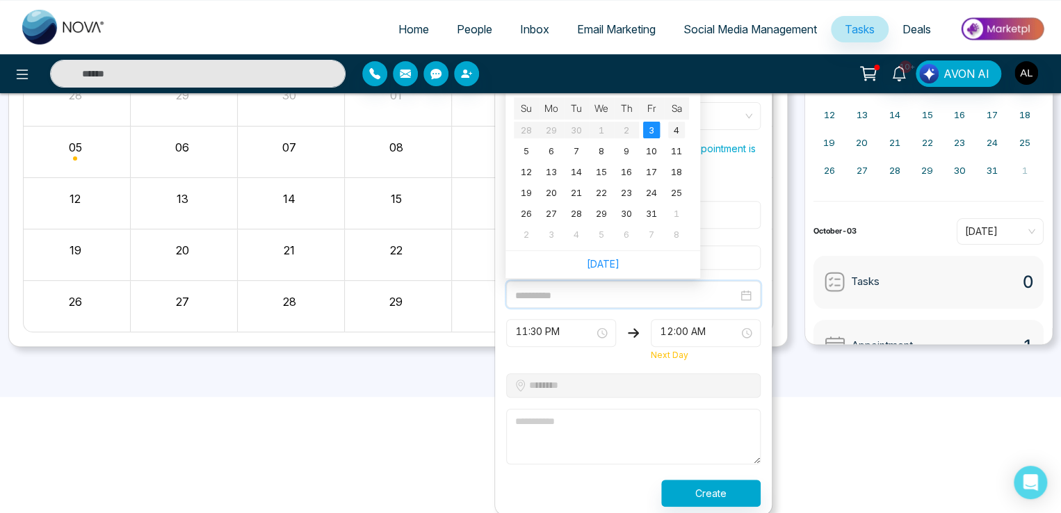
type input "**********"
click at [679, 125] on div "4" at bounding box center [676, 130] width 17 height 17
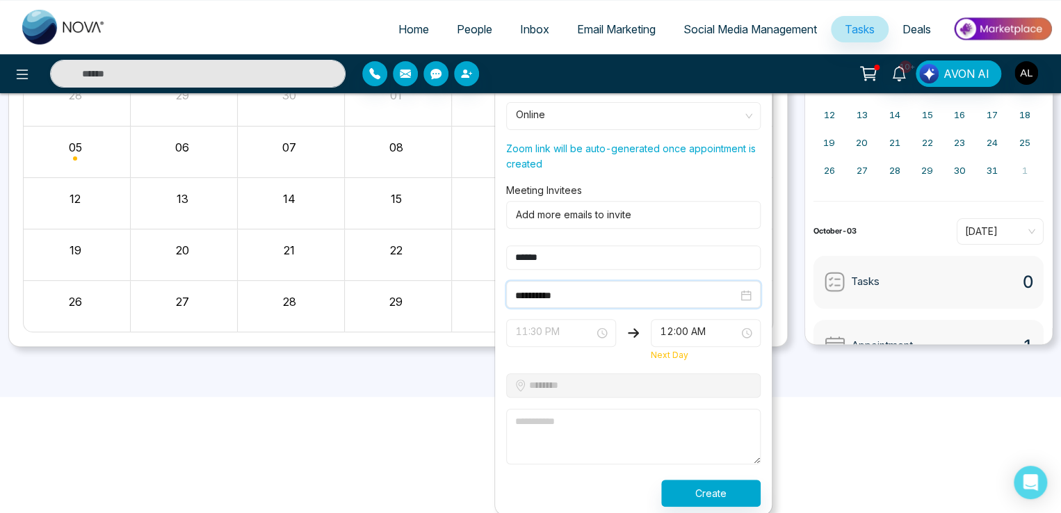
click at [551, 331] on span "11:30 PM" at bounding box center [561, 333] width 90 height 24
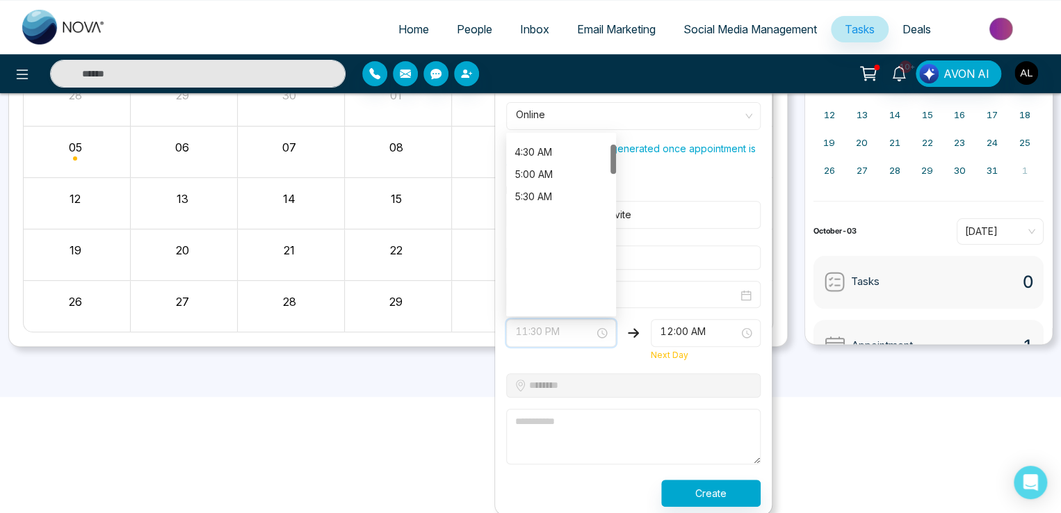
scroll to position [0, 0]
drag, startPoint x: 545, startPoint y: 160, endPoint x: 543, endPoint y: 145, distance: 14.8
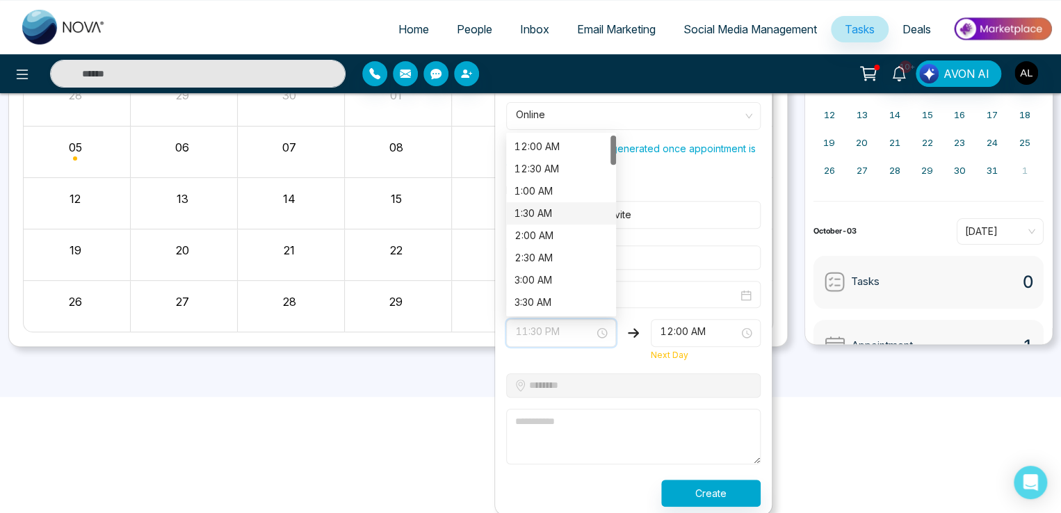
click at [543, 145] on div "12:00 AM" at bounding box center [561, 146] width 93 height 15
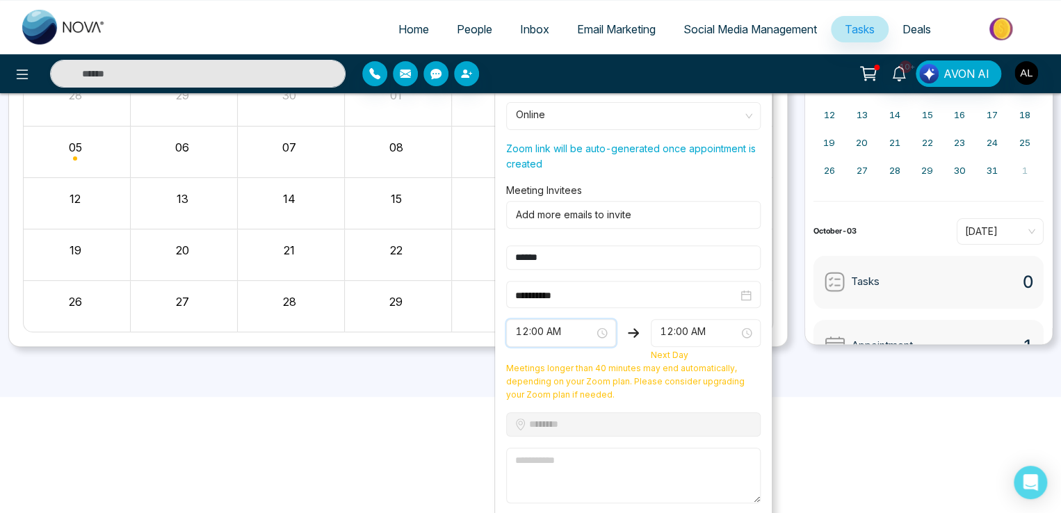
click at [689, 321] on span "12:00 AM" at bounding box center [706, 333] width 90 height 24
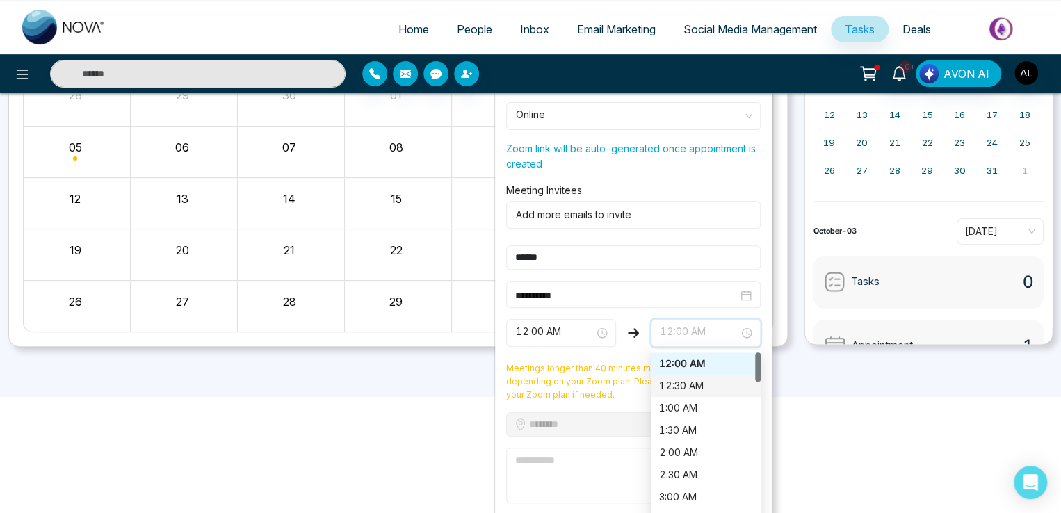
click at [688, 384] on div "12:30 AM" at bounding box center [705, 385] width 93 height 15
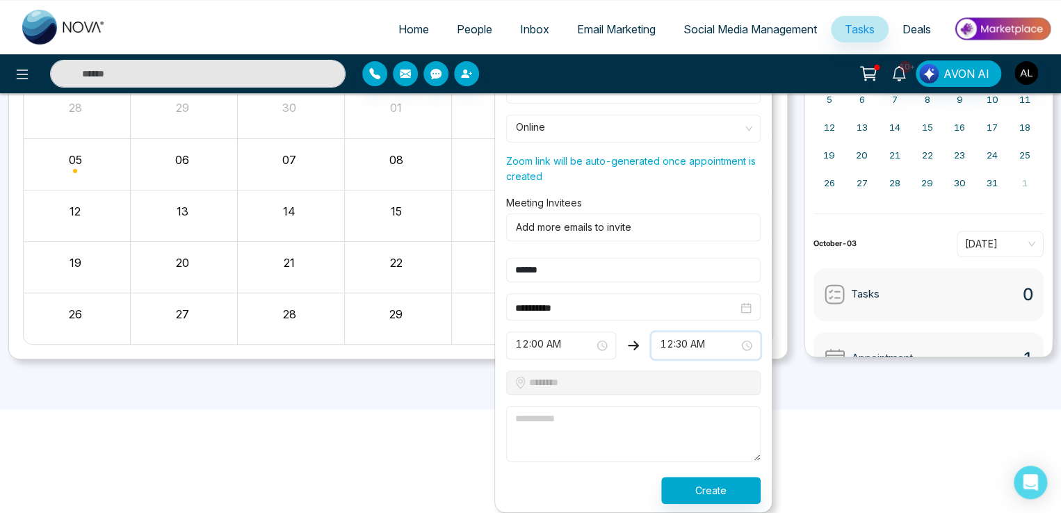
scroll to position [155, 0]
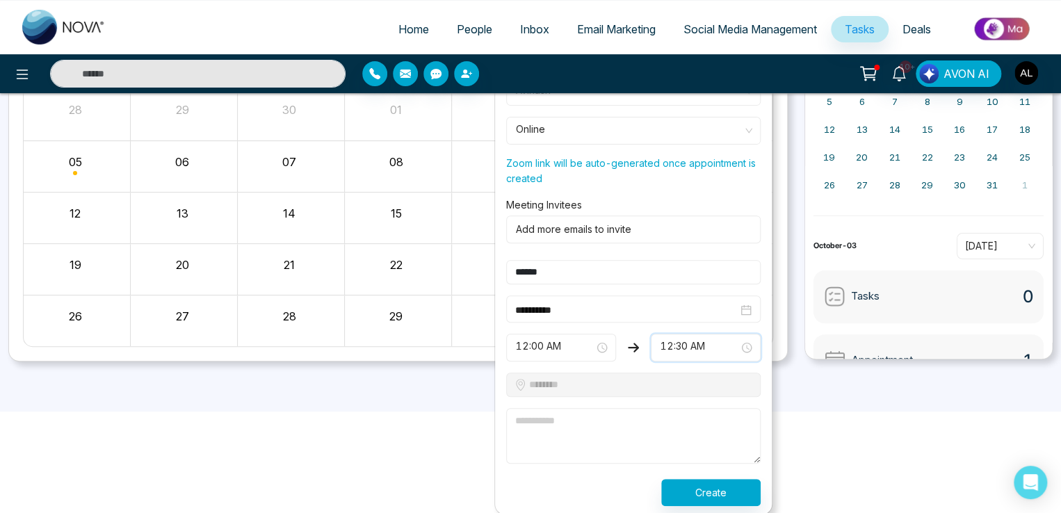
click at [533, 425] on textarea at bounding box center [633, 436] width 255 height 56
type textarea "**********"
click at [732, 506] on div "**********" at bounding box center [633, 278] width 277 height 472
click at [728, 496] on button "Create" at bounding box center [710, 492] width 99 height 27
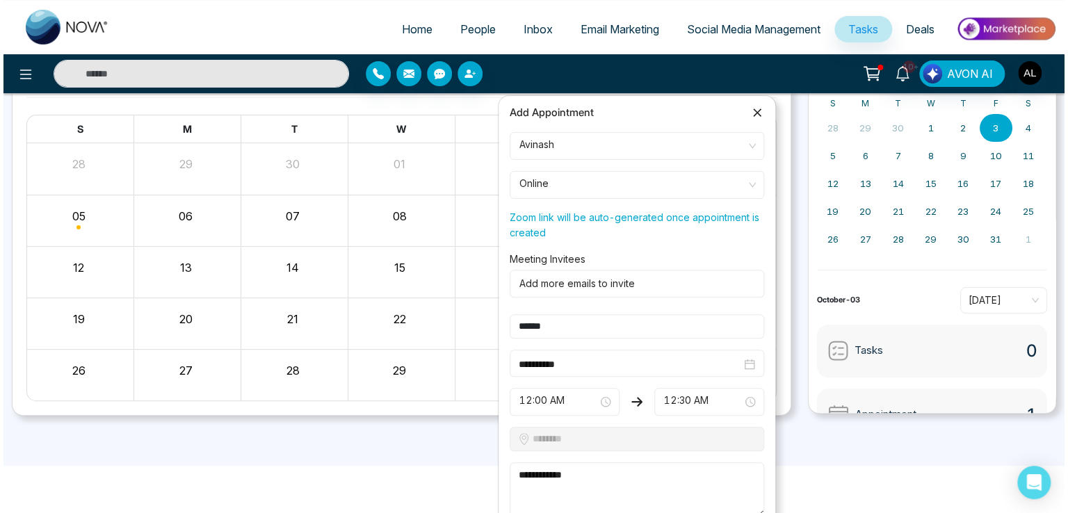
scroll to position [0, 0]
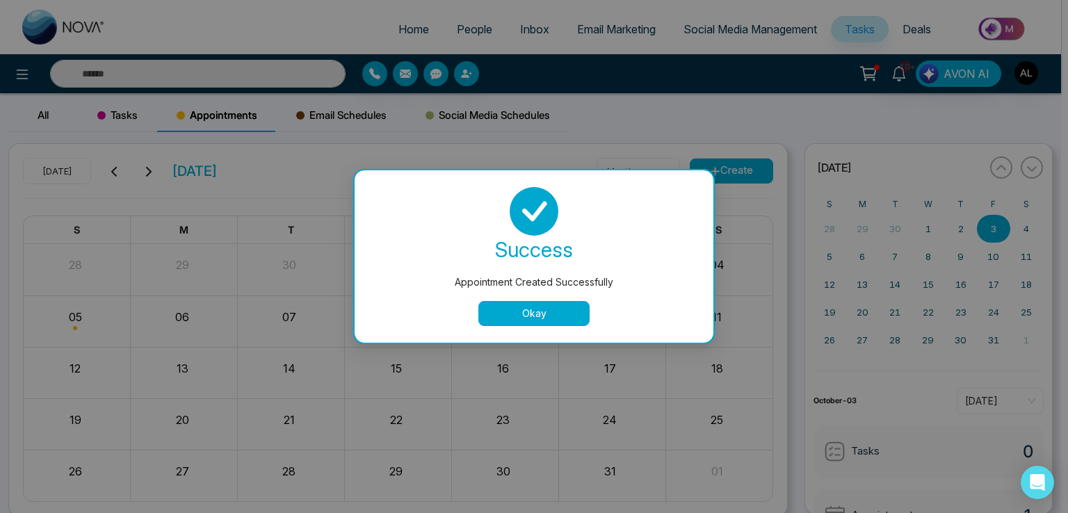
click at [517, 309] on button "Okay" at bounding box center [534, 313] width 111 height 25
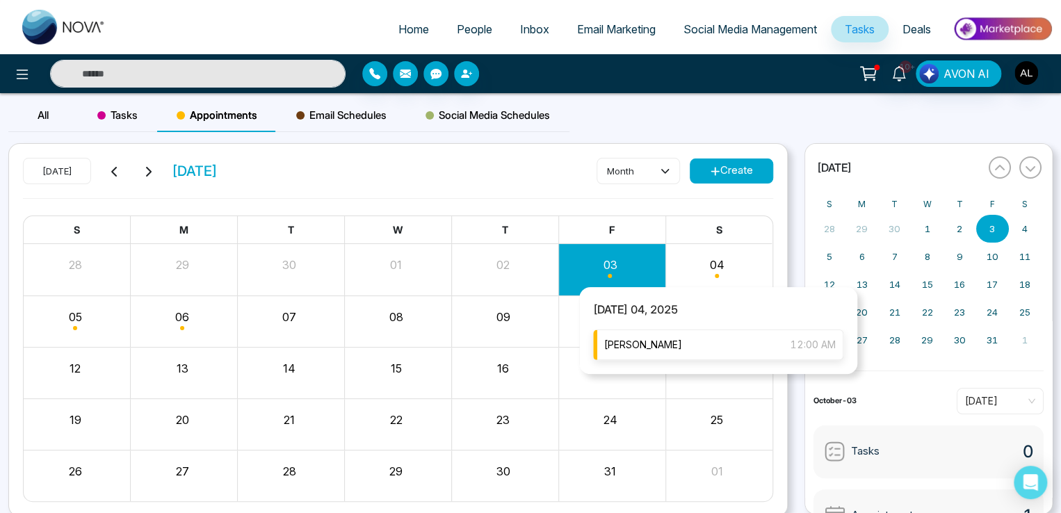
click at [709, 340] on div "Lokesh 12:00 AM" at bounding box center [718, 345] width 250 height 31
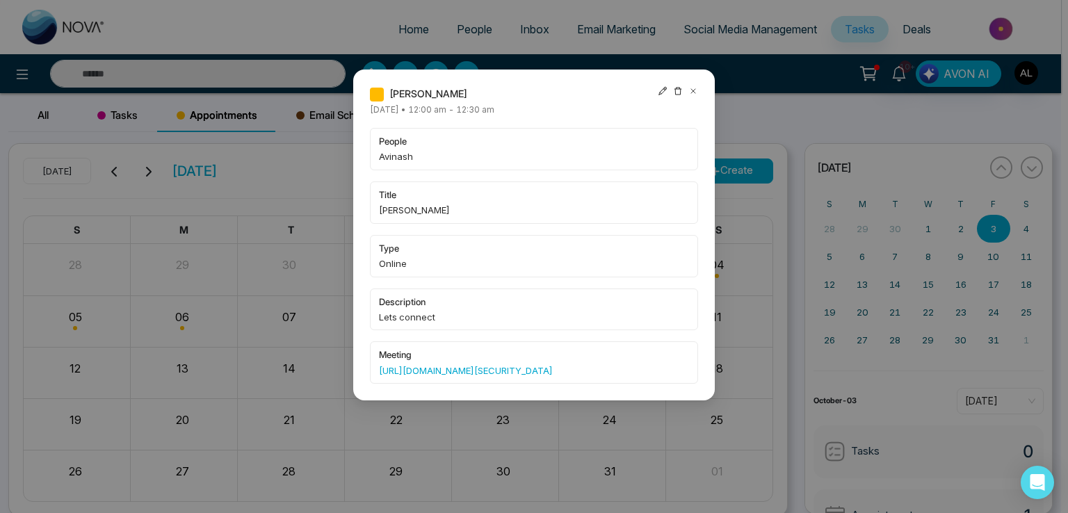
click at [698, 92] on icon at bounding box center [694, 91] width 10 height 10
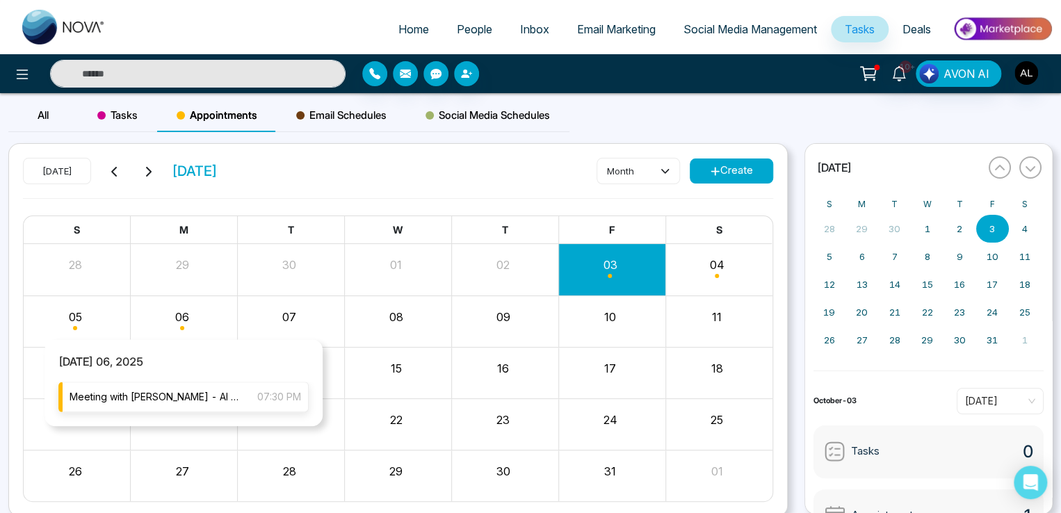
click at [175, 393] on span "Meeting with [PERSON_NAME] - AI Campaign" at bounding box center [157, 397] width 174 height 15
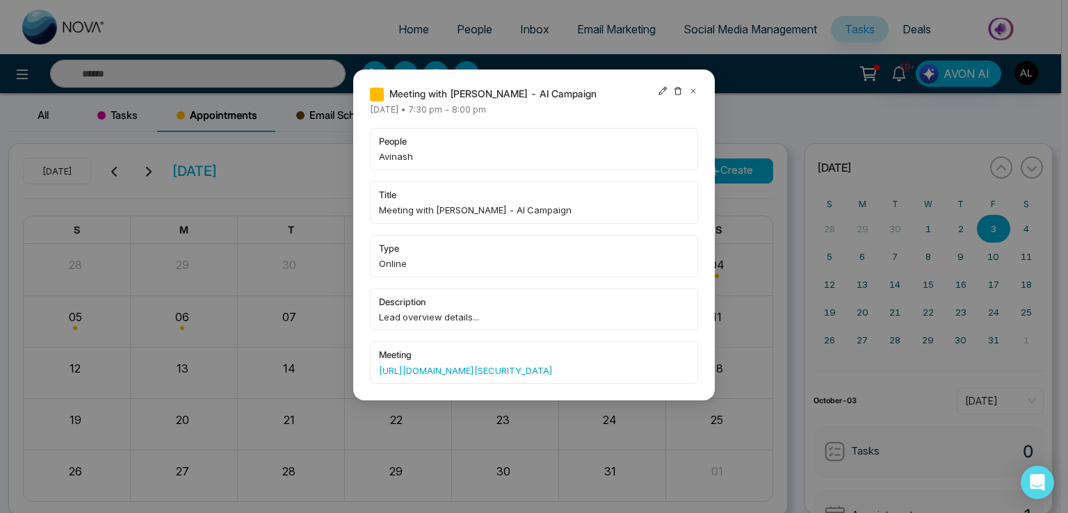
click at [659, 90] on icon at bounding box center [663, 91] width 10 height 10
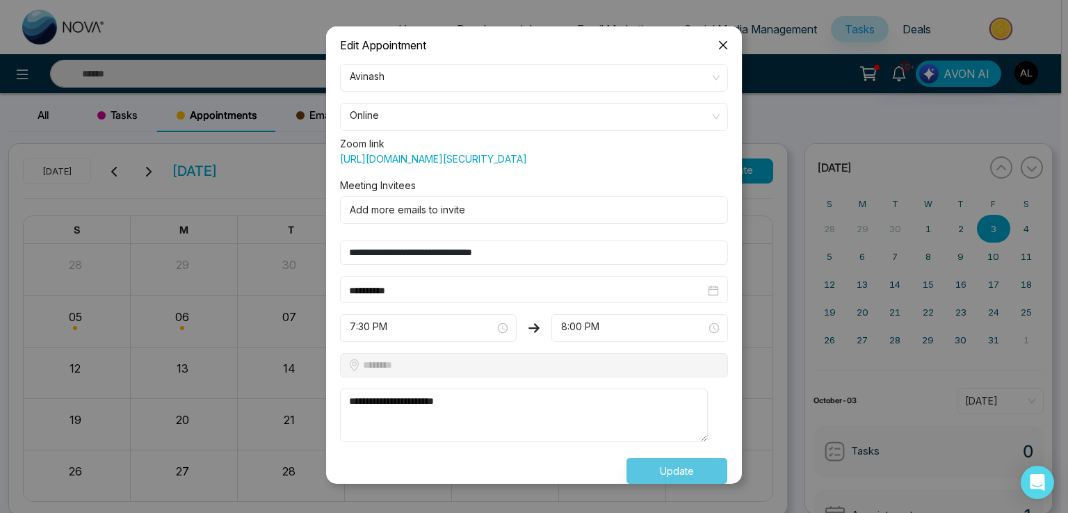
click at [388, 340] on span "7:30 PM" at bounding box center [428, 328] width 157 height 24
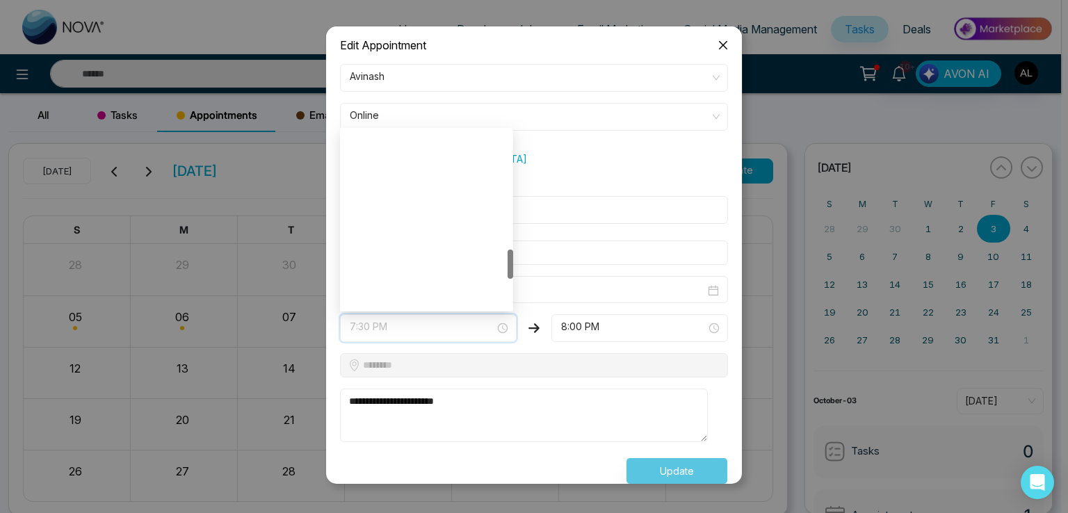
scroll to position [712, 0]
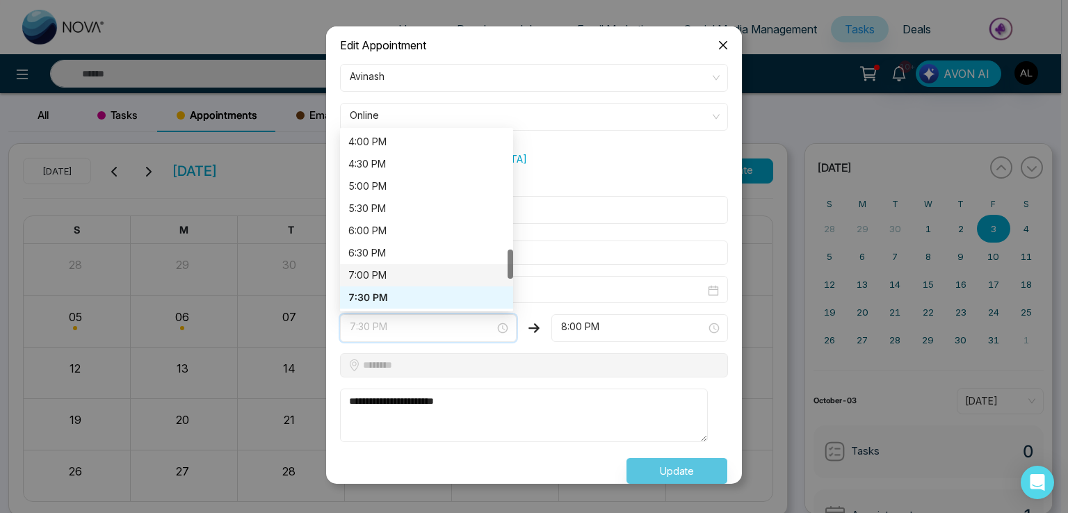
click at [376, 282] on div "7:00 PM" at bounding box center [426, 275] width 157 height 15
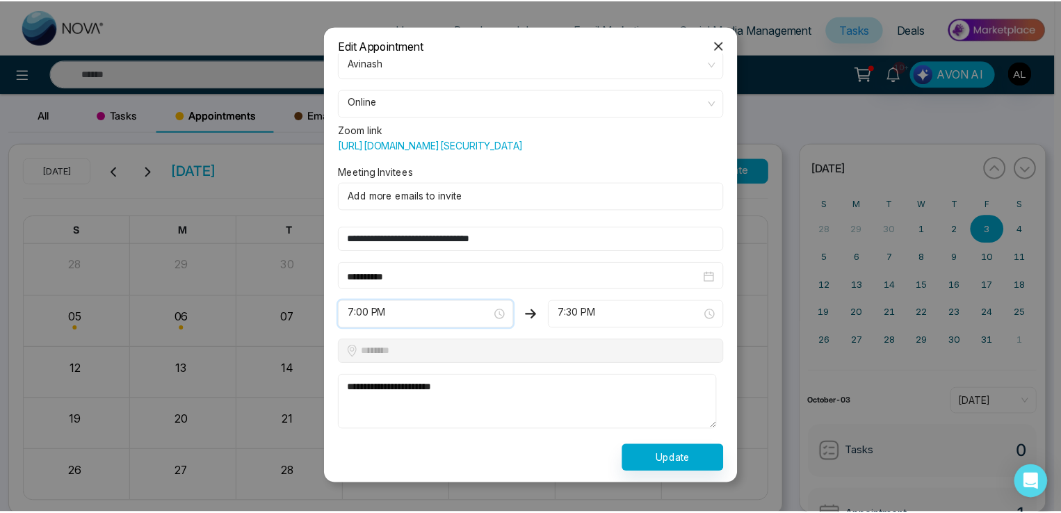
scroll to position [27, 0]
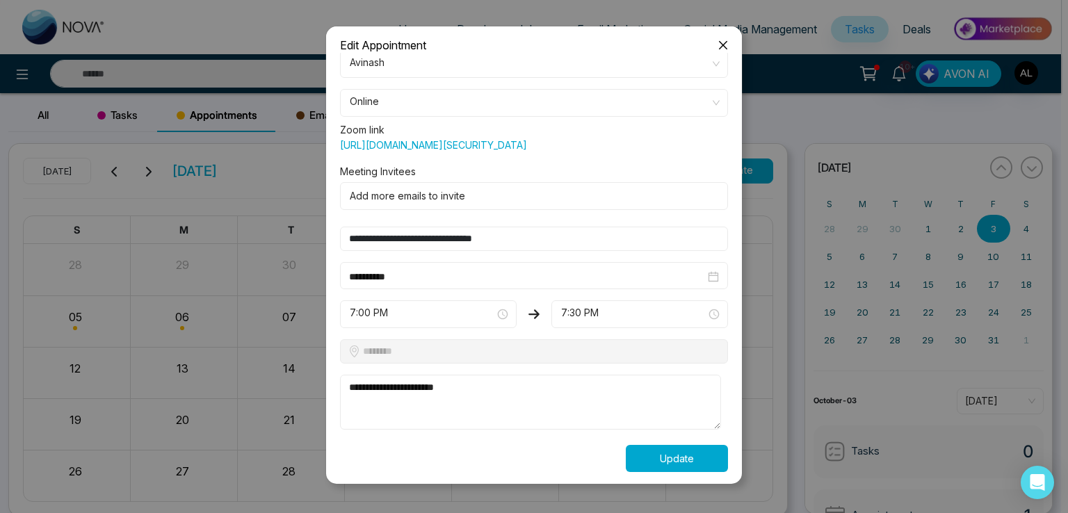
click at [659, 449] on button "Update" at bounding box center [677, 458] width 102 height 27
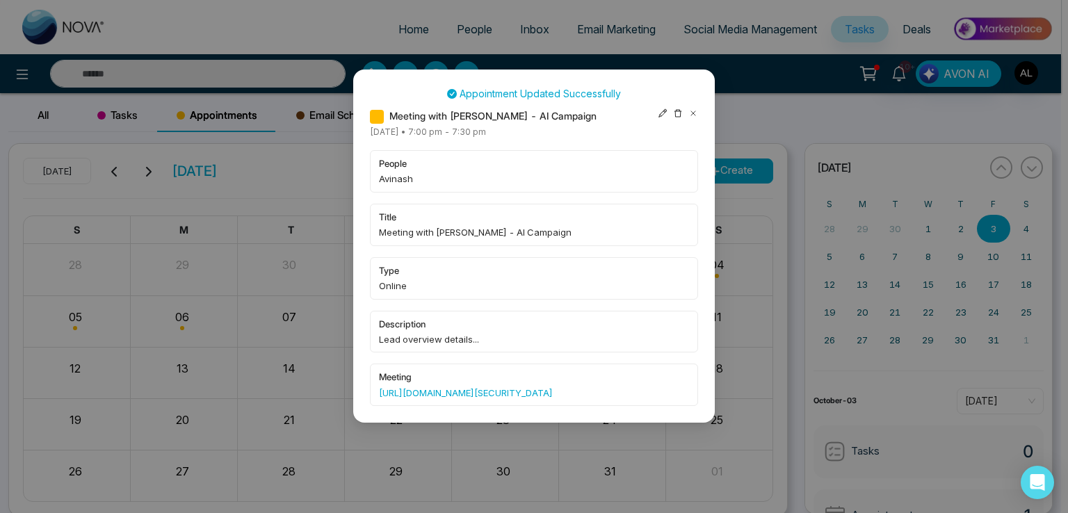
click at [694, 112] on icon at bounding box center [693, 113] width 4 height 4
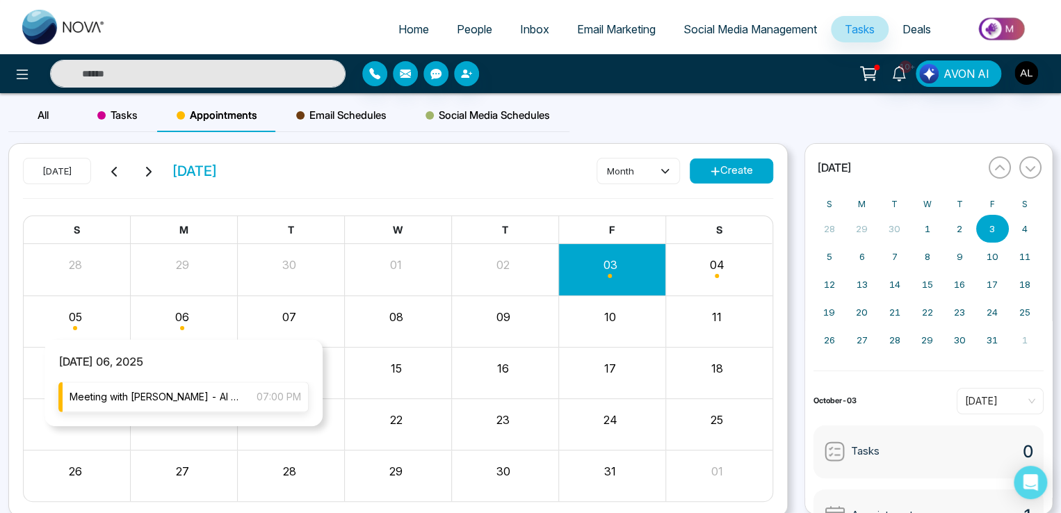
click at [195, 394] on span "Meeting with [PERSON_NAME] - AI Campaign" at bounding box center [156, 397] width 173 height 15
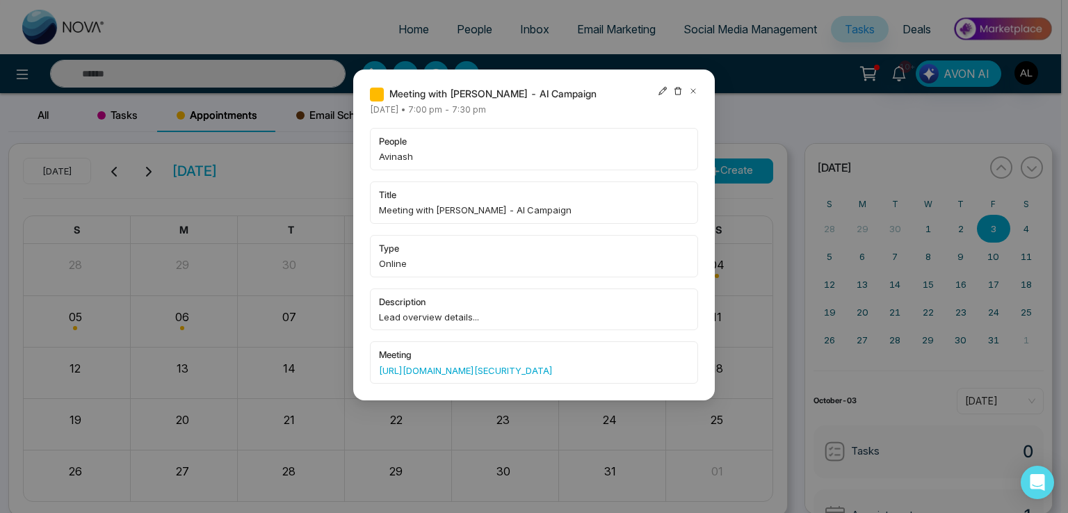
click at [662, 90] on icon at bounding box center [663, 91] width 10 height 10
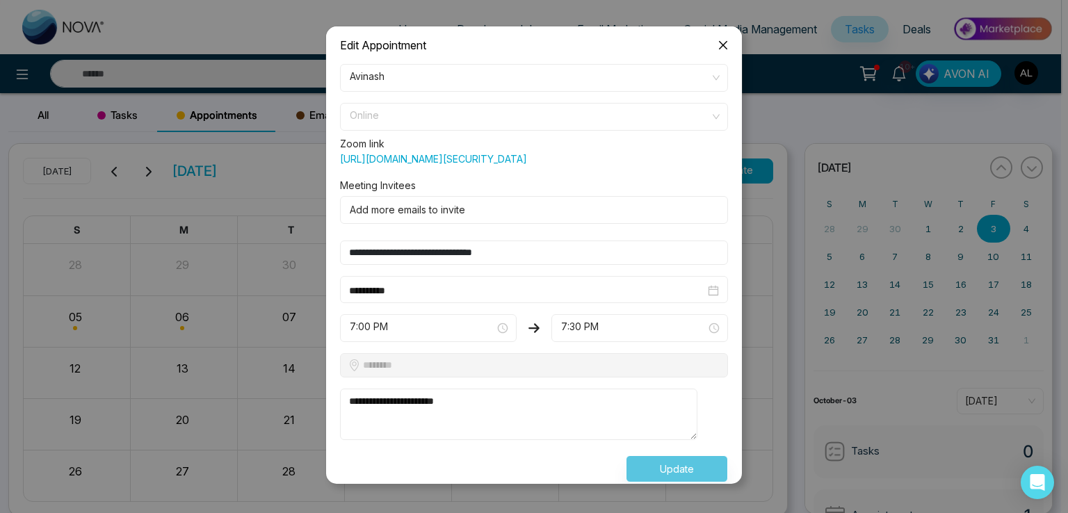
click at [390, 108] on span "Online" at bounding box center [534, 117] width 369 height 24
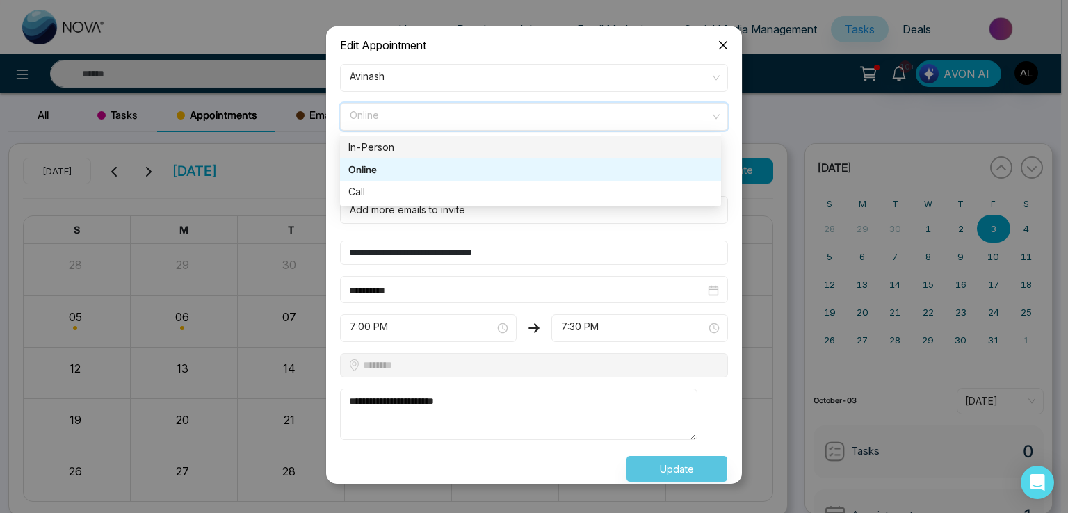
click at [384, 151] on div "In-Person" at bounding box center [530, 147] width 364 height 15
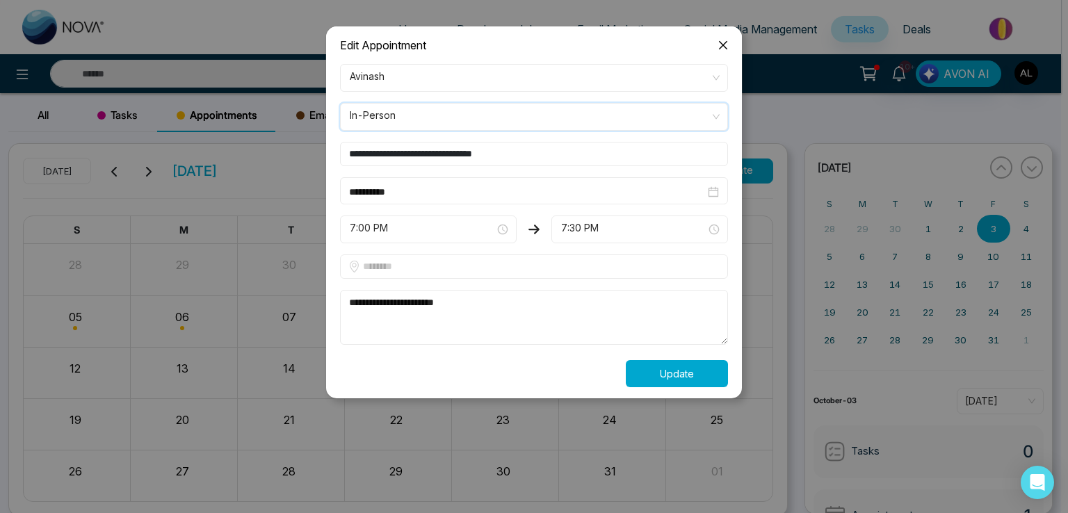
click at [665, 367] on button "Update" at bounding box center [677, 373] width 102 height 27
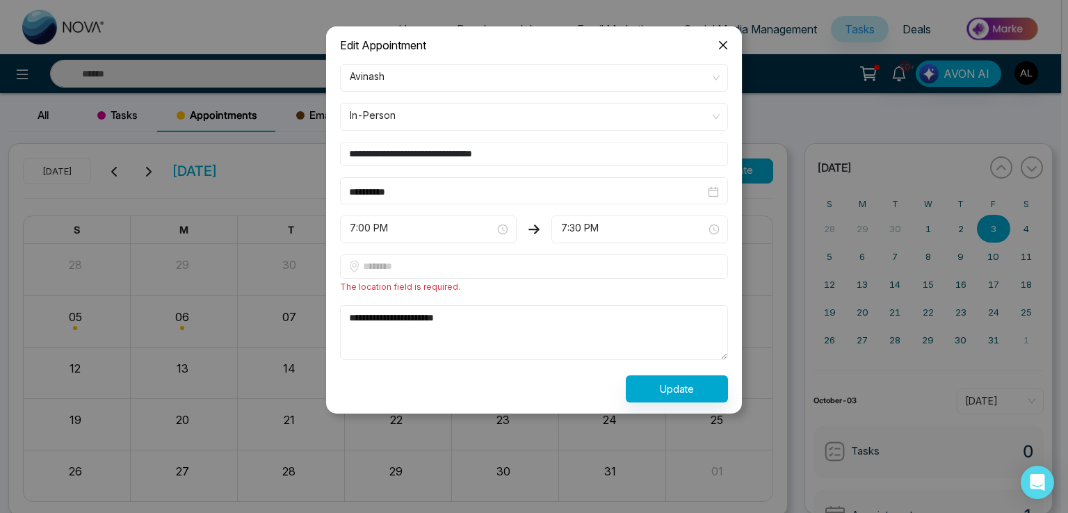
click at [376, 265] on input "text" at bounding box center [534, 267] width 388 height 24
type input "******"
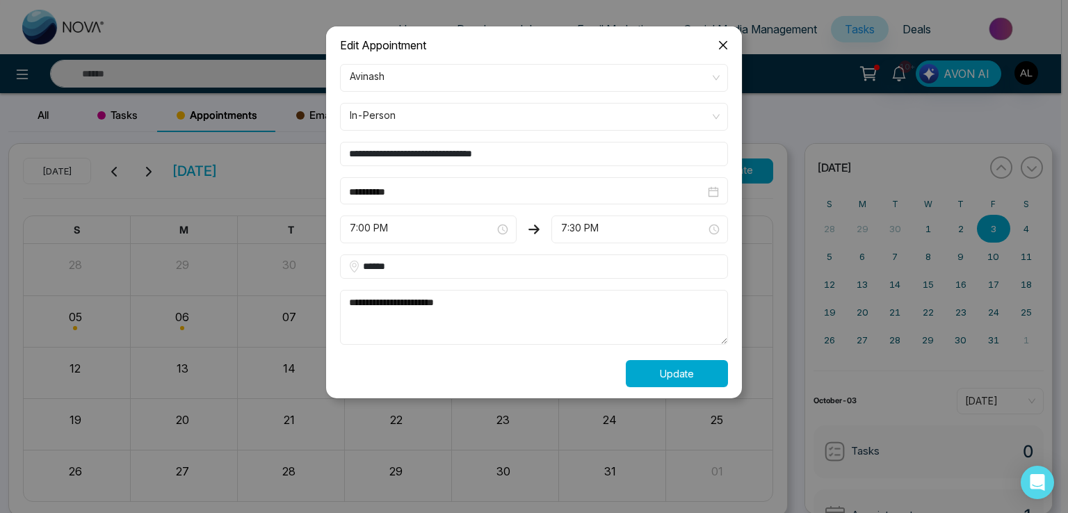
click at [682, 375] on button "Update" at bounding box center [677, 373] width 102 height 27
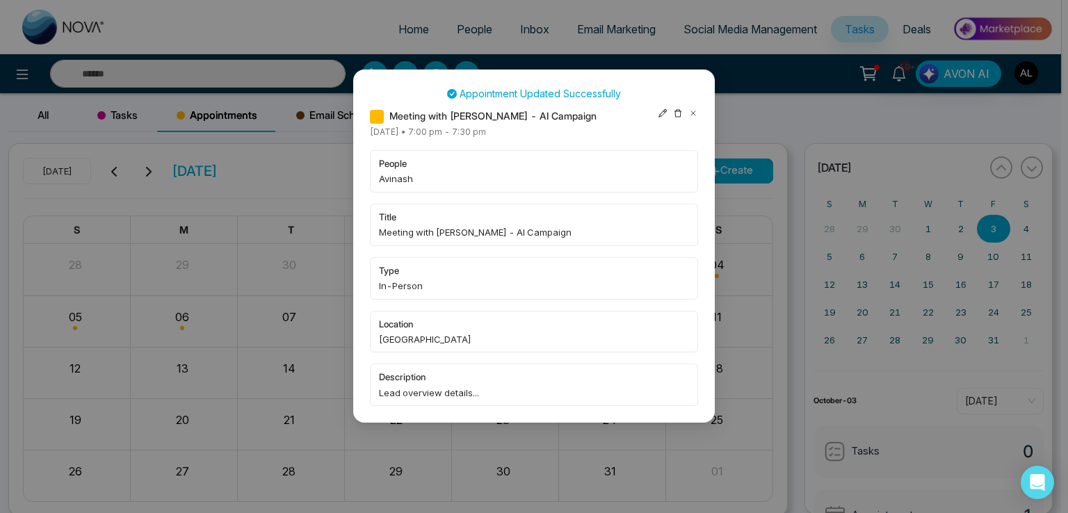
click at [696, 111] on icon at bounding box center [693, 113] width 4 height 4
